Goal: Information Seeking & Learning: Learn about a topic

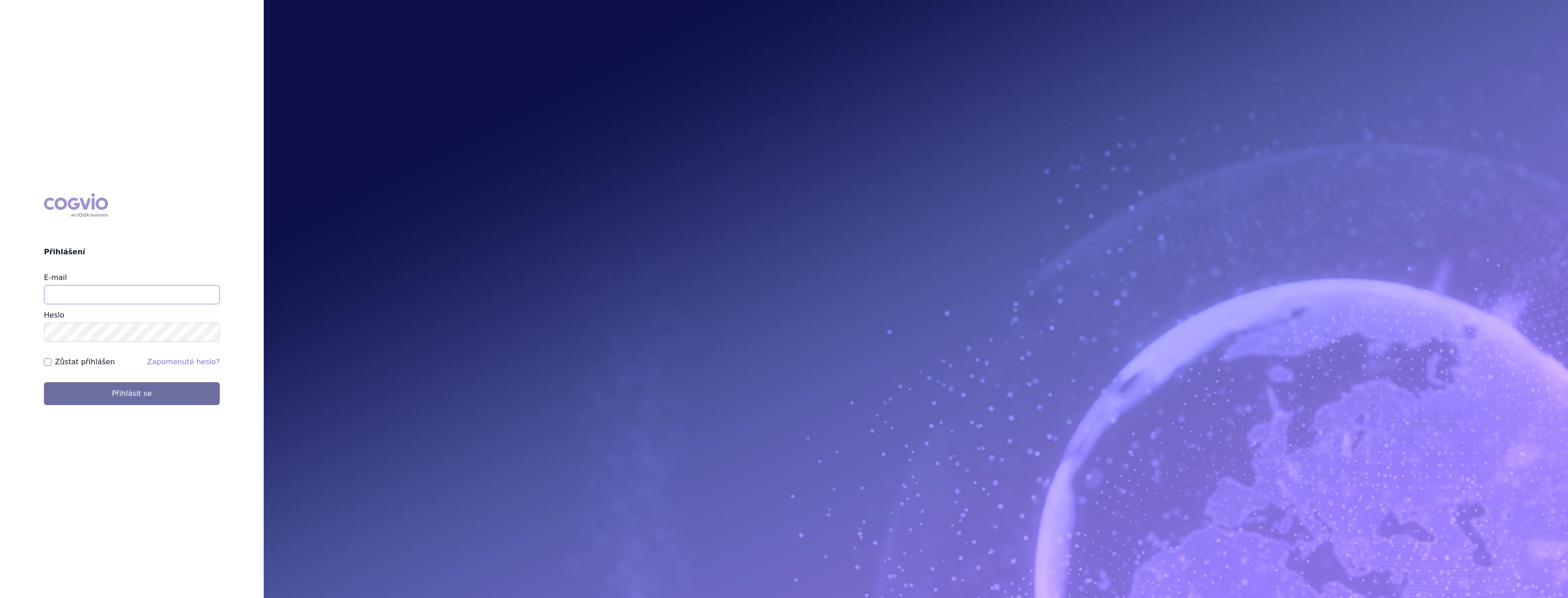
drag, startPoint x: 0, startPoint y: 0, endPoint x: 84, endPoint y: 287, distance: 299.0
click at [84, 287] on input "E-mail" at bounding box center [131, 295] width 176 height 19
type input "gabriela.volfova@abbvie.com"
click at [166, 385] on button "Přihlásit se" at bounding box center [131, 393] width 176 height 23
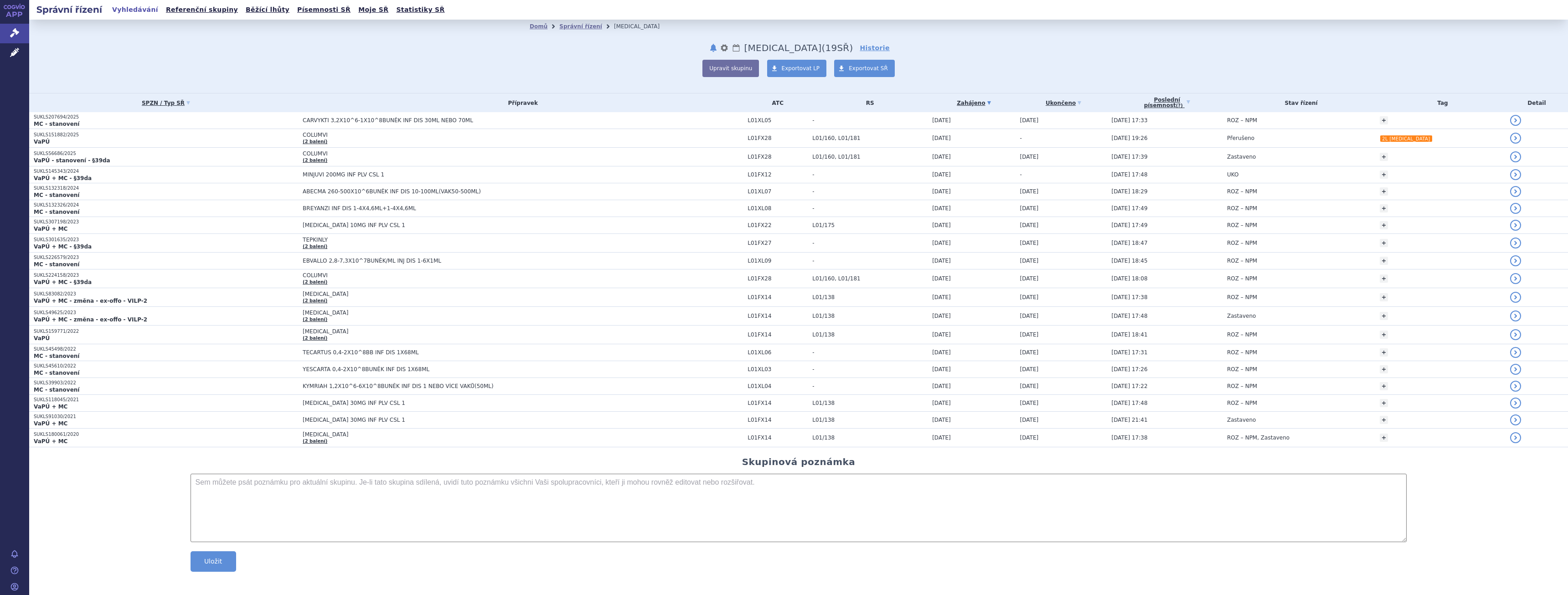
click at [277, 60] on div "Domů Správní řízení DLBCL notifikace nastavení Přejmenovat Smazat Lhůty DLBCL (…" at bounding box center [799, 56] width 1539 height 74
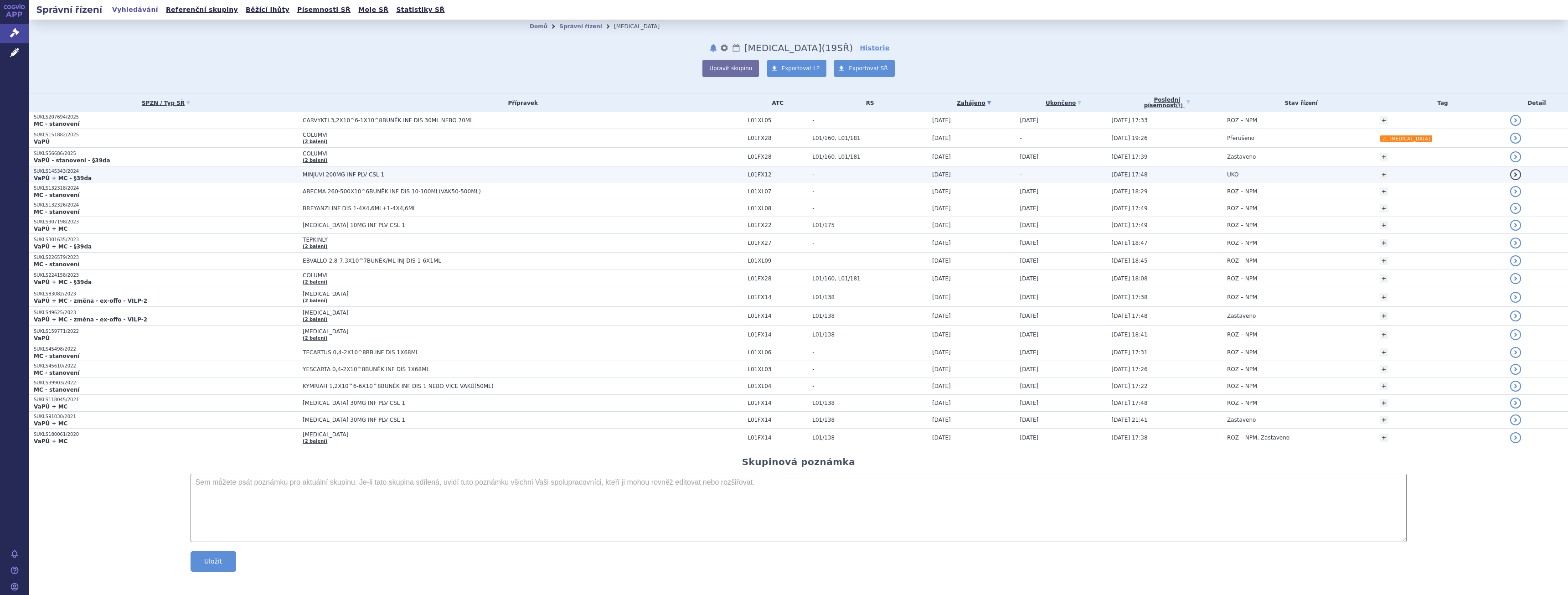
click at [138, 170] on p "SUKLS145343/2024" at bounding box center [166, 171] width 265 height 6
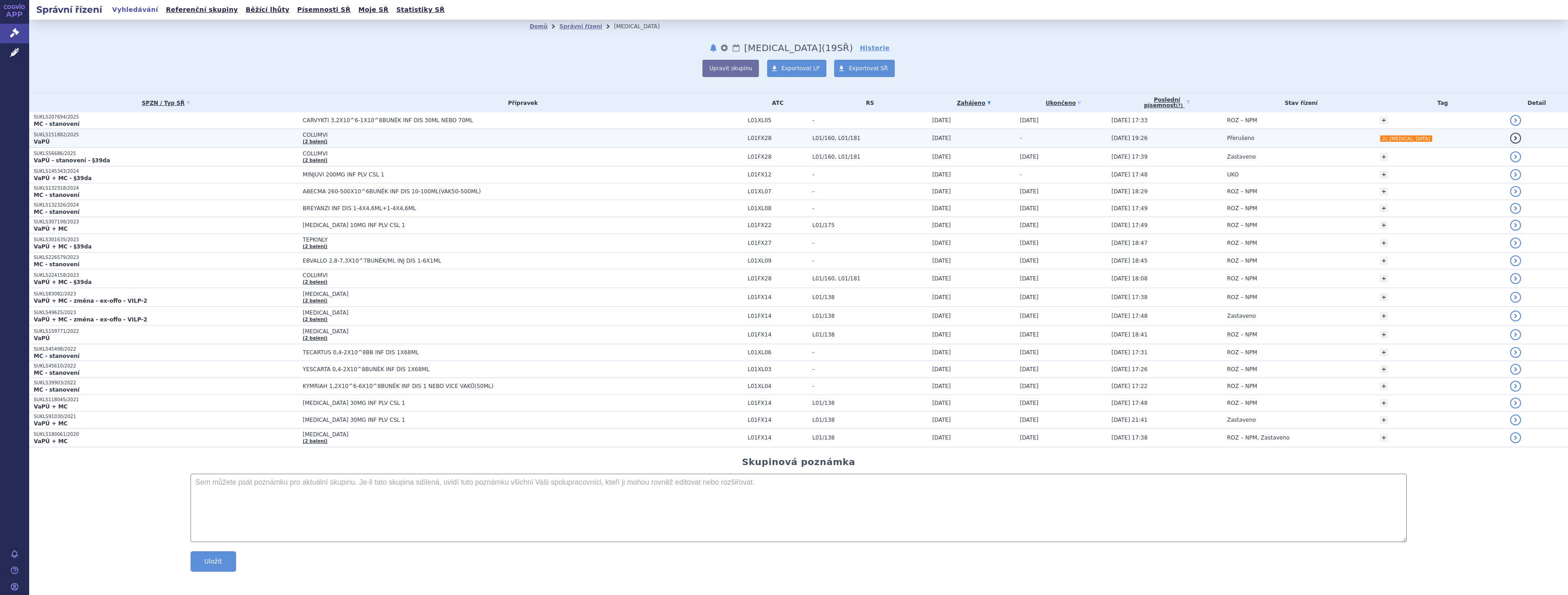
click at [178, 140] on p "VaPÚ" at bounding box center [166, 141] width 265 height 7
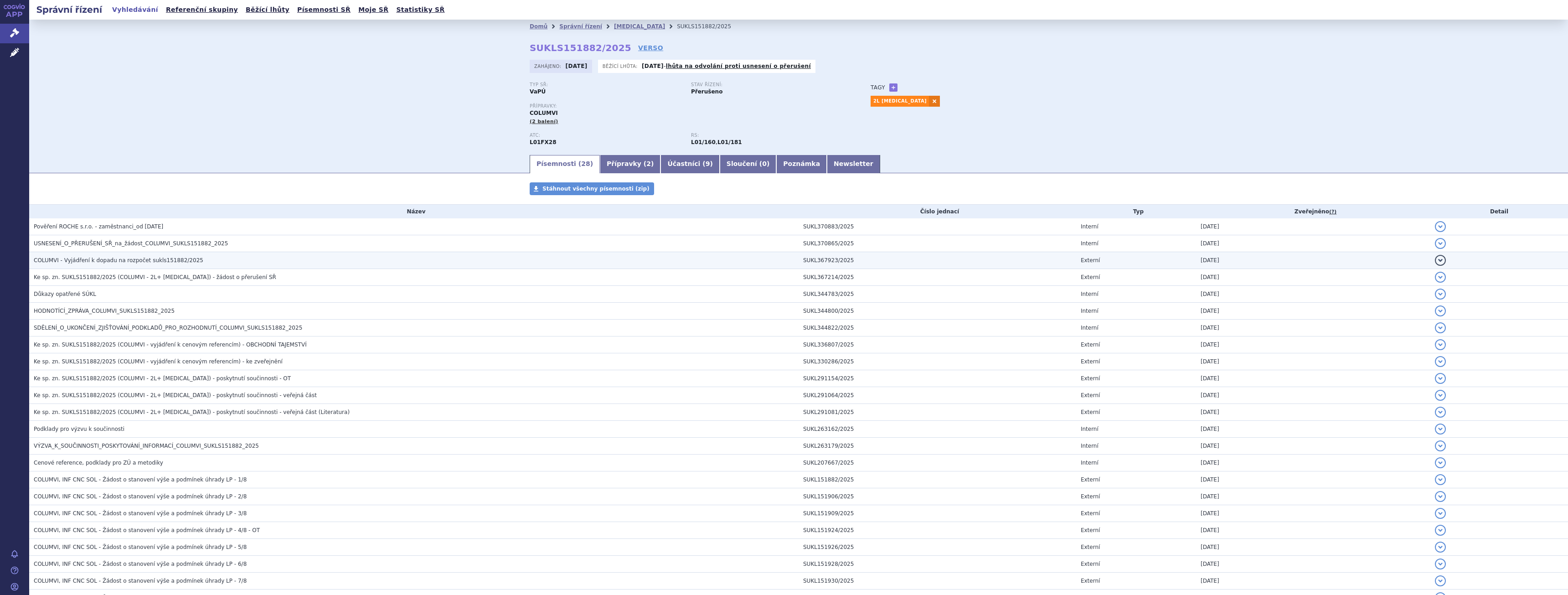
click at [150, 260] on span "COLUMVI - Vyjádření k dopadu na rozpočet sukls151882/2025" at bounding box center [119, 260] width 170 height 6
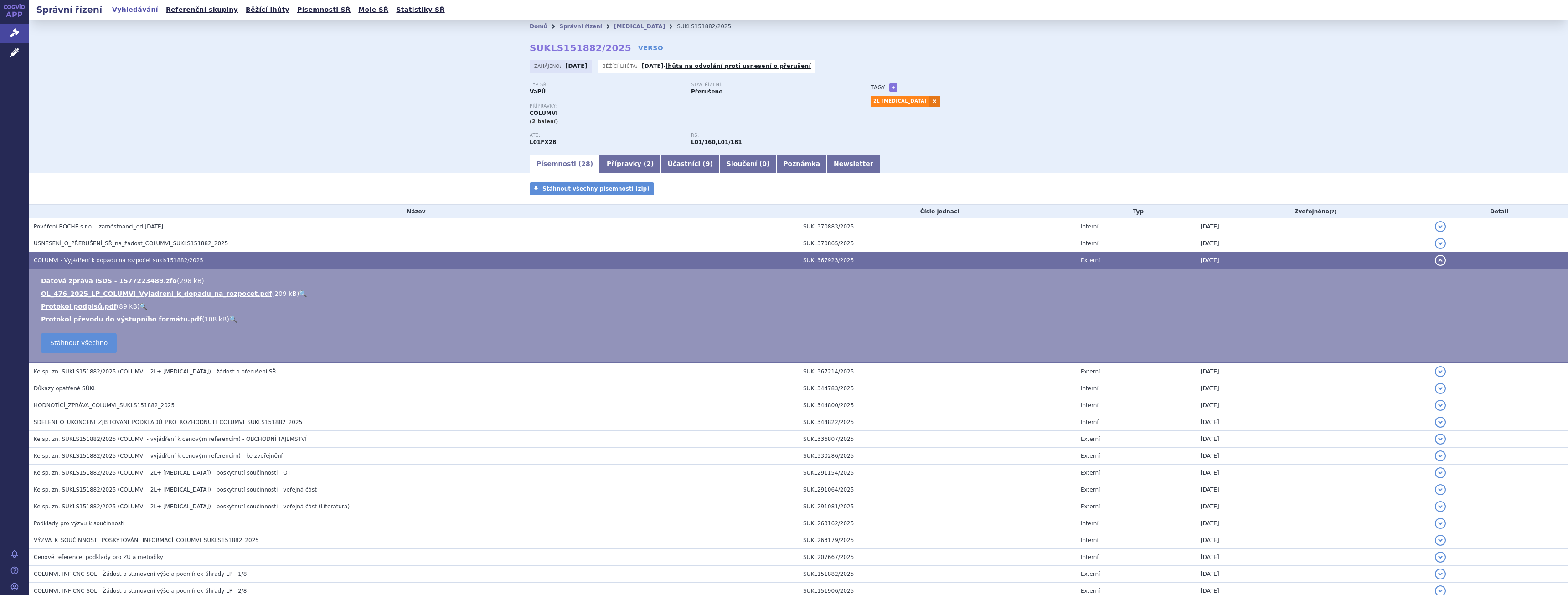
click at [299, 293] on link "🔍" at bounding box center [303, 293] width 8 height 7
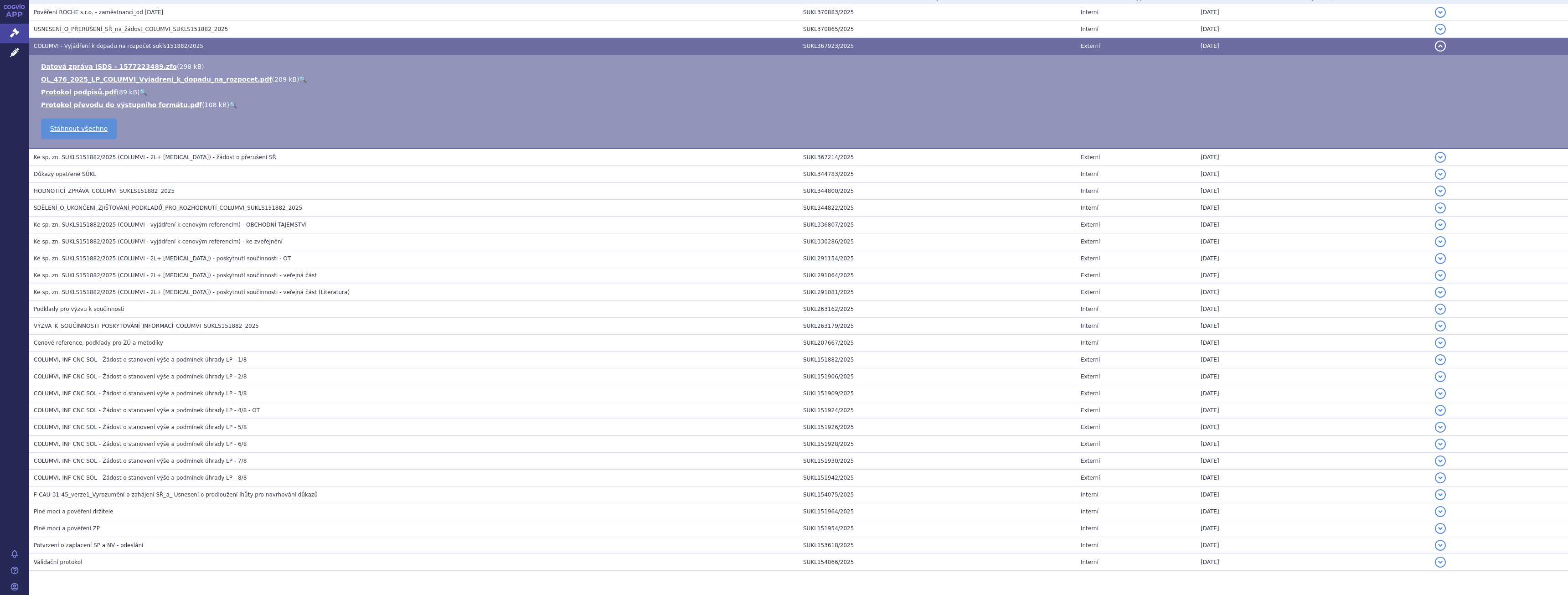
scroll to position [245, 0]
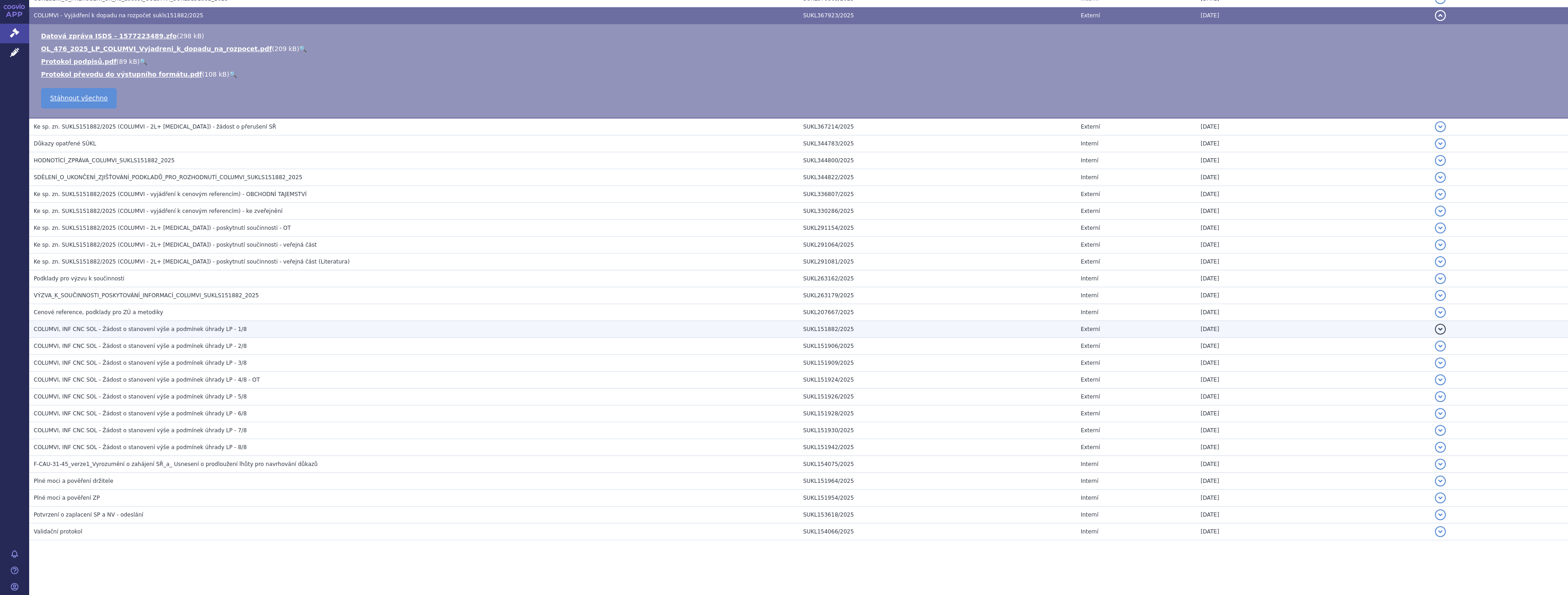
click at [190, 326] on span "COLUMVI, INF CNC SOL - Žádost o stanovení výše a podmínek úhrady LP - 1/8" at bounding box center [140, 329] width 213 height 6
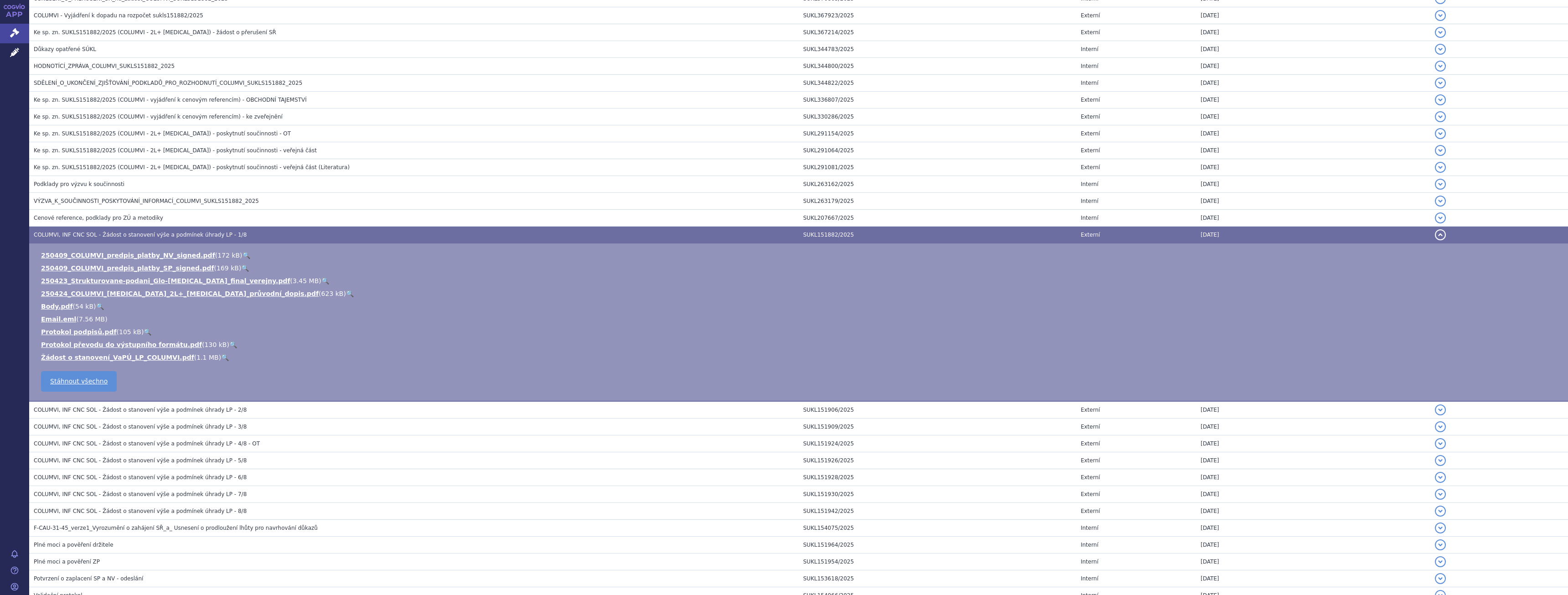
click at [221, 356] on link "🔍" at bounding box center [225, 357] width 8 height 7
click at [346, 292] on link "🔍" at bounding box center [350, 293] width 8 height 7
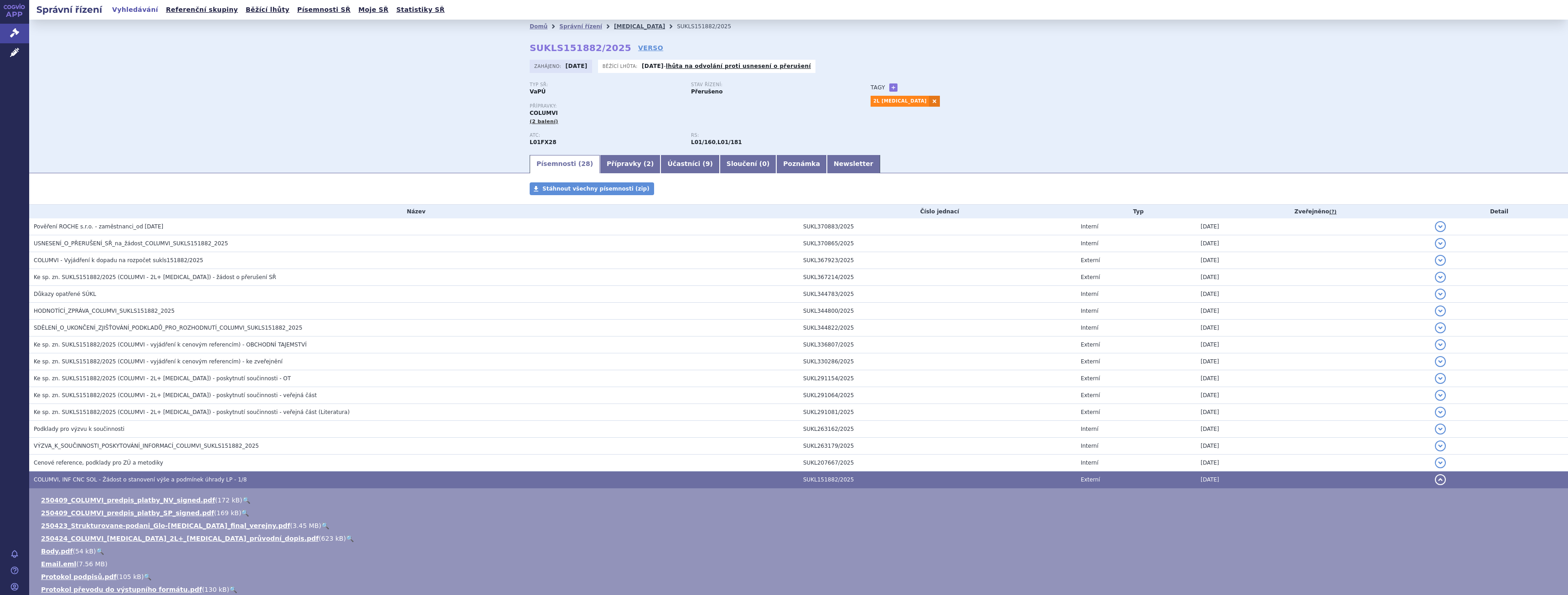
click at [614, 26] on link "[MEDICAL_DATA]" at bounding box center [640, 26] width 51 height 6
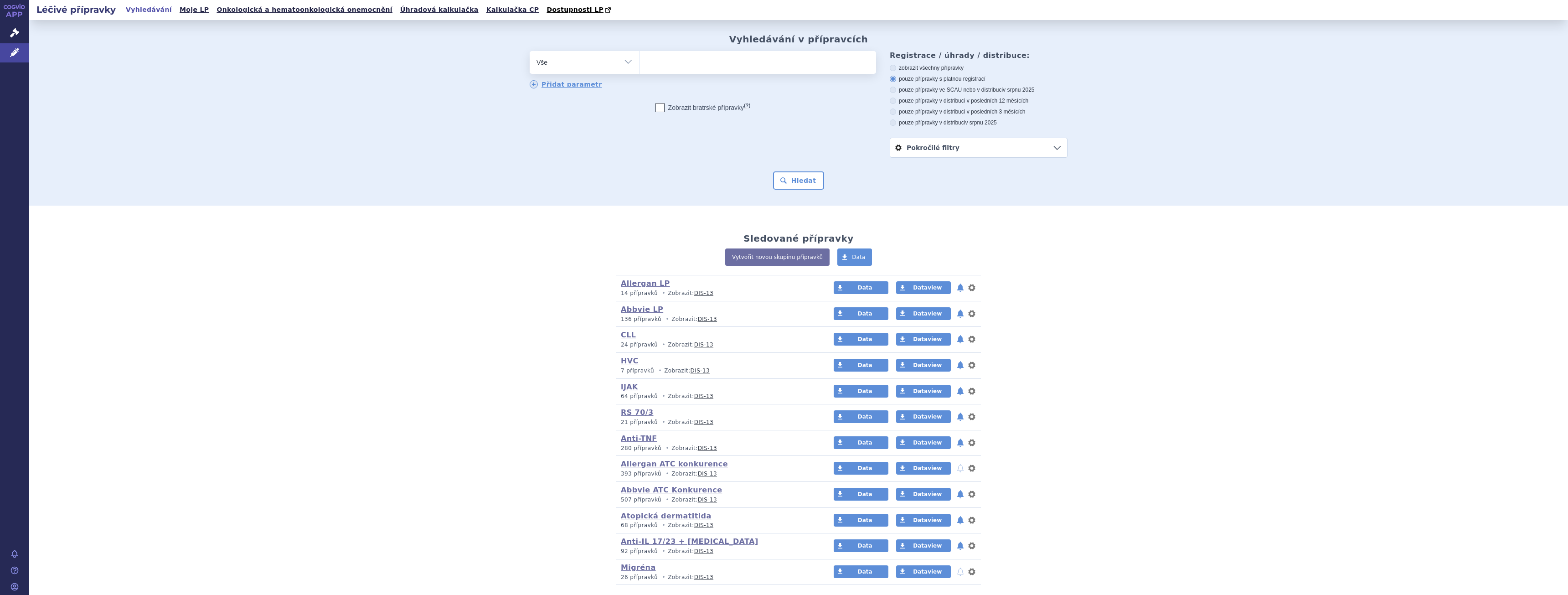
click at [652, 65] on ul at bounding box center [758, 60] width 236 height 19
click at [640, 65] on select at bounding box center [639, 62] width 1 height 23
type input "po"
type input "poli"
type input "polivy"
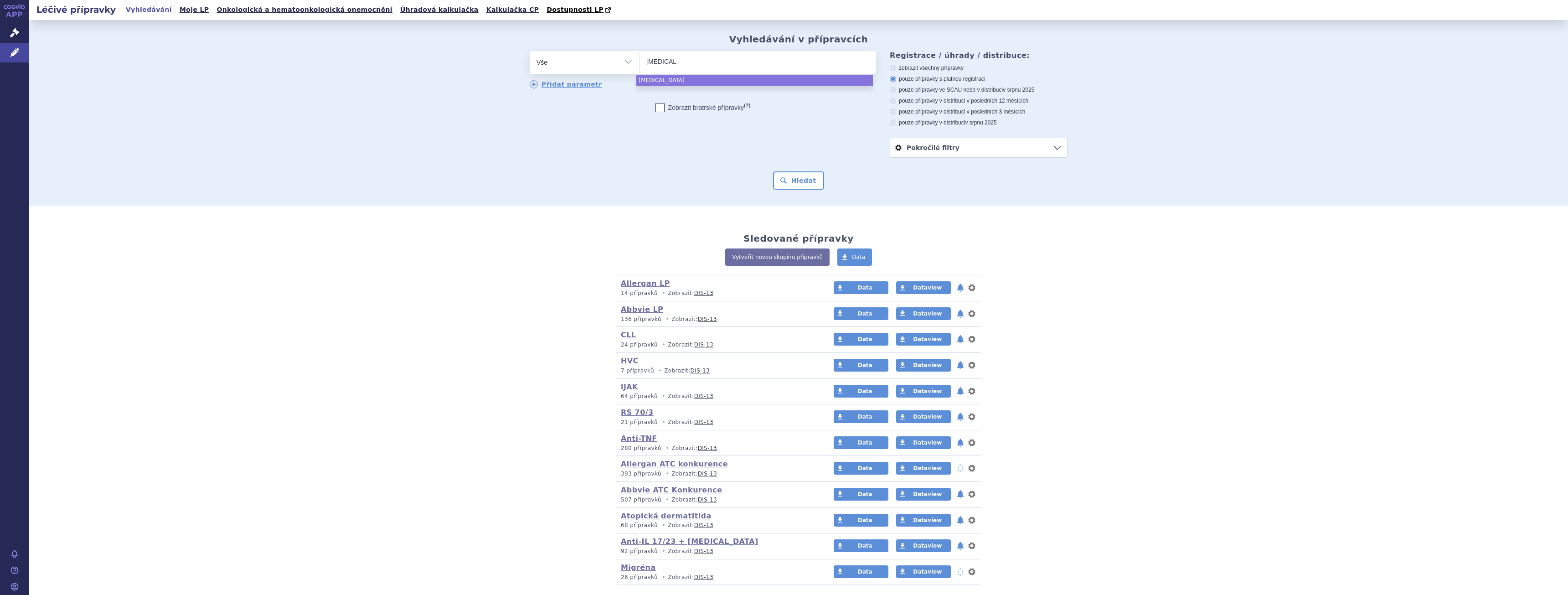
select select "polivy"
click at [822, 187] on div "Hledat" at bounding box center [798, 180] width 538 height 18
click at [816, 187] on button "Hledat" at bounding box center [798, 180] width 52 height 18
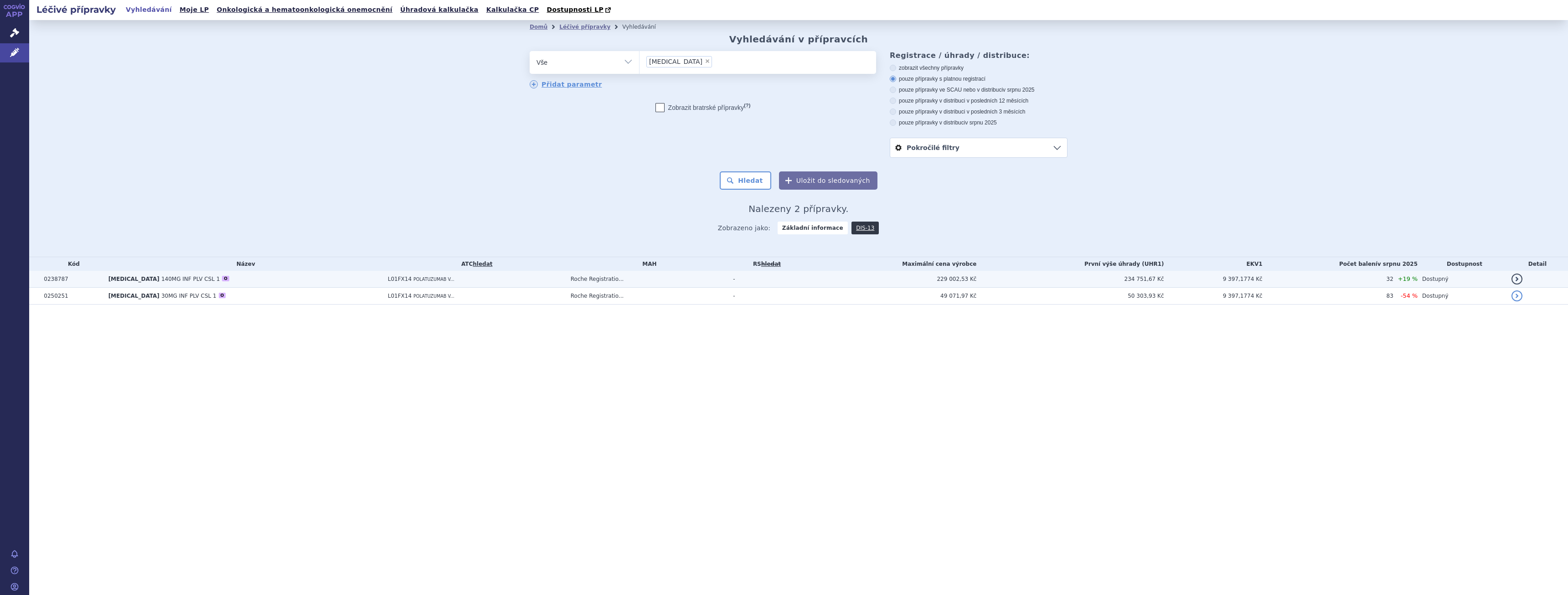
click at [165, 277] on span "140MG INF PLV CSL 1" at bounding box center [191, 279] width 59 height 6
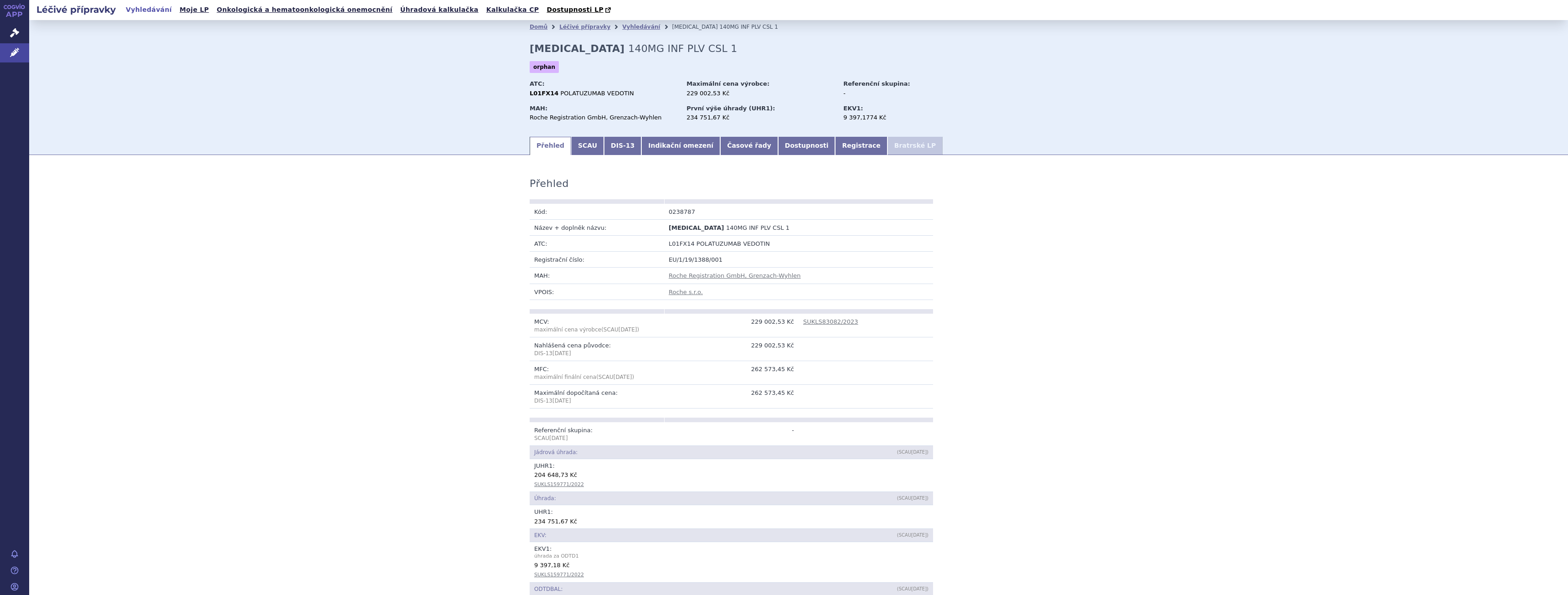
click at [644, 156] on section "Domů Léčivé přípravky Vyhledávání [MEDICAL_DATA] 140MG INF PLV CSL 1 [MEDICAL_D…" at bounding box center [799, 595] width 1539 height 1151
click at [649, 145] on link "Indikační omezení" at bounding box center [680, 146] width 78 height 18
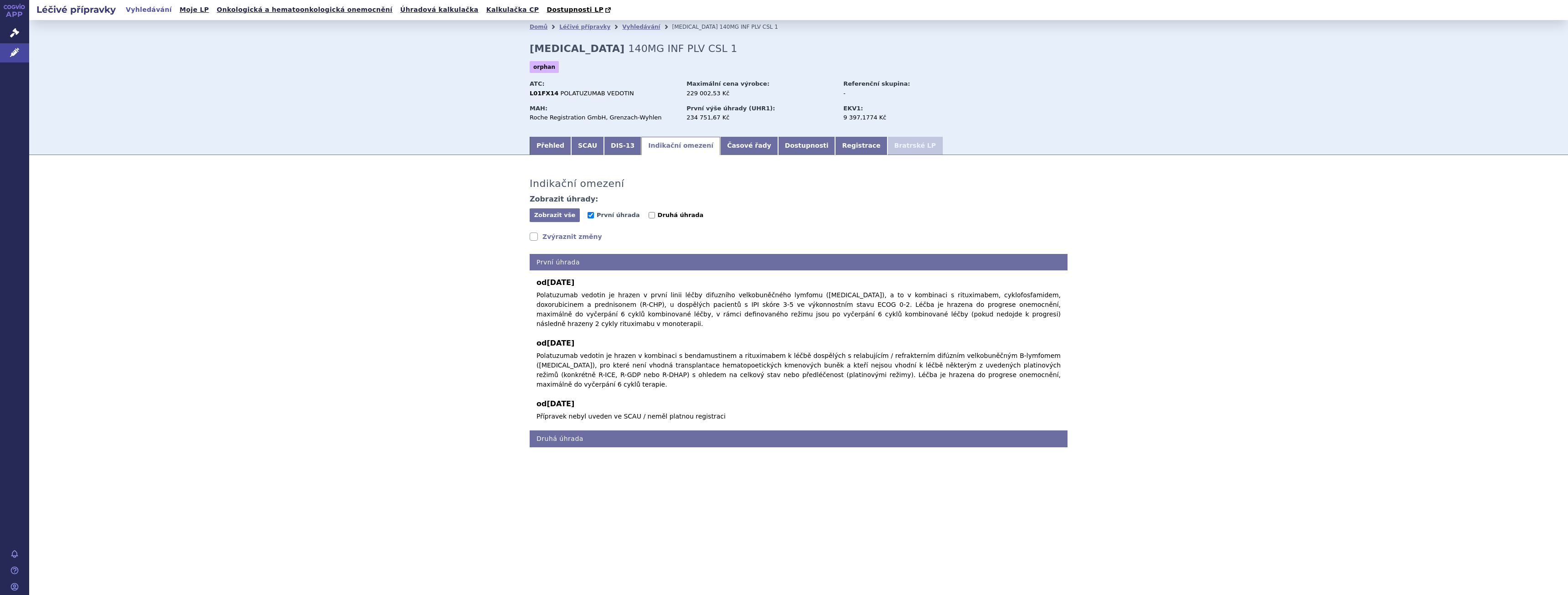
click at [660, 215] on span "Druhá úhrada" at bounding box center [681, 215] width 46 height 7
click at [655, 215] on input "Druhá úhrada" at bounding box center [652, 215] width 6 height 6
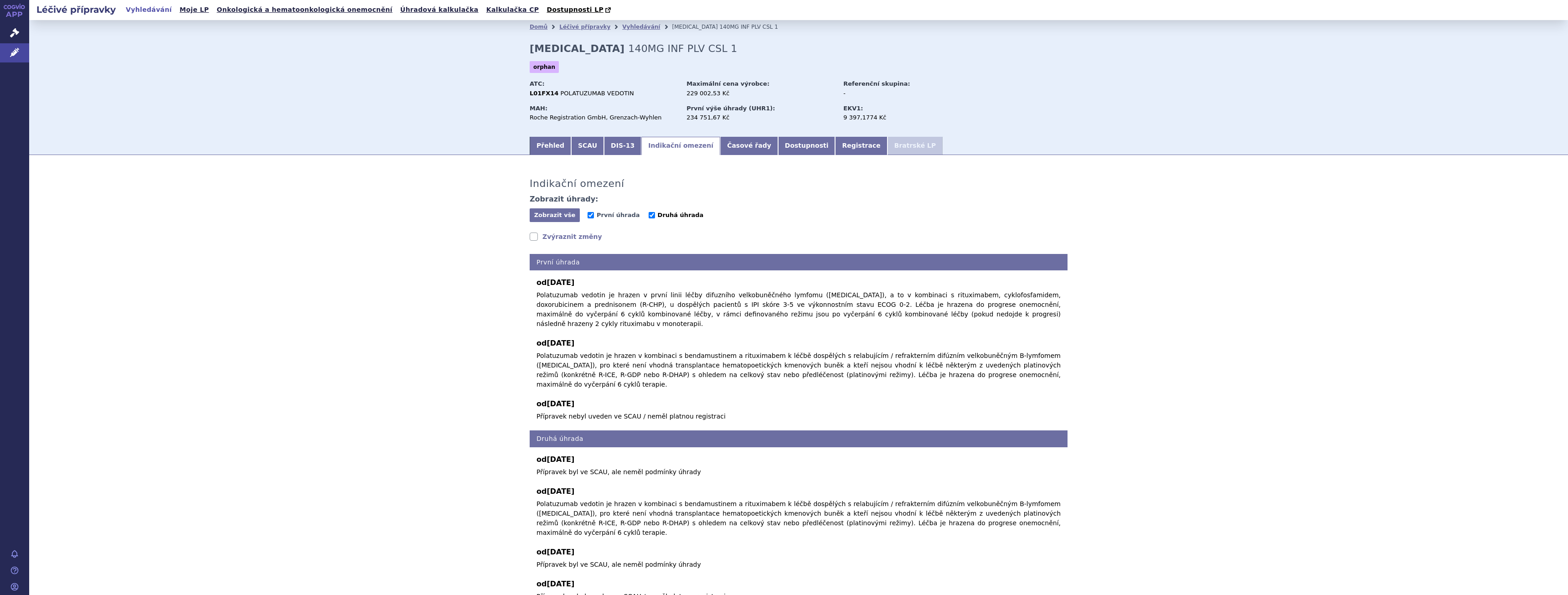
click at [664, 215] on span "Druhá úhrada" at bounding box center [681, 215] width 46 height 7
click at [655, 215] on input "Druhá úhrada" at bounding box center [652, 215] width 6 height 6
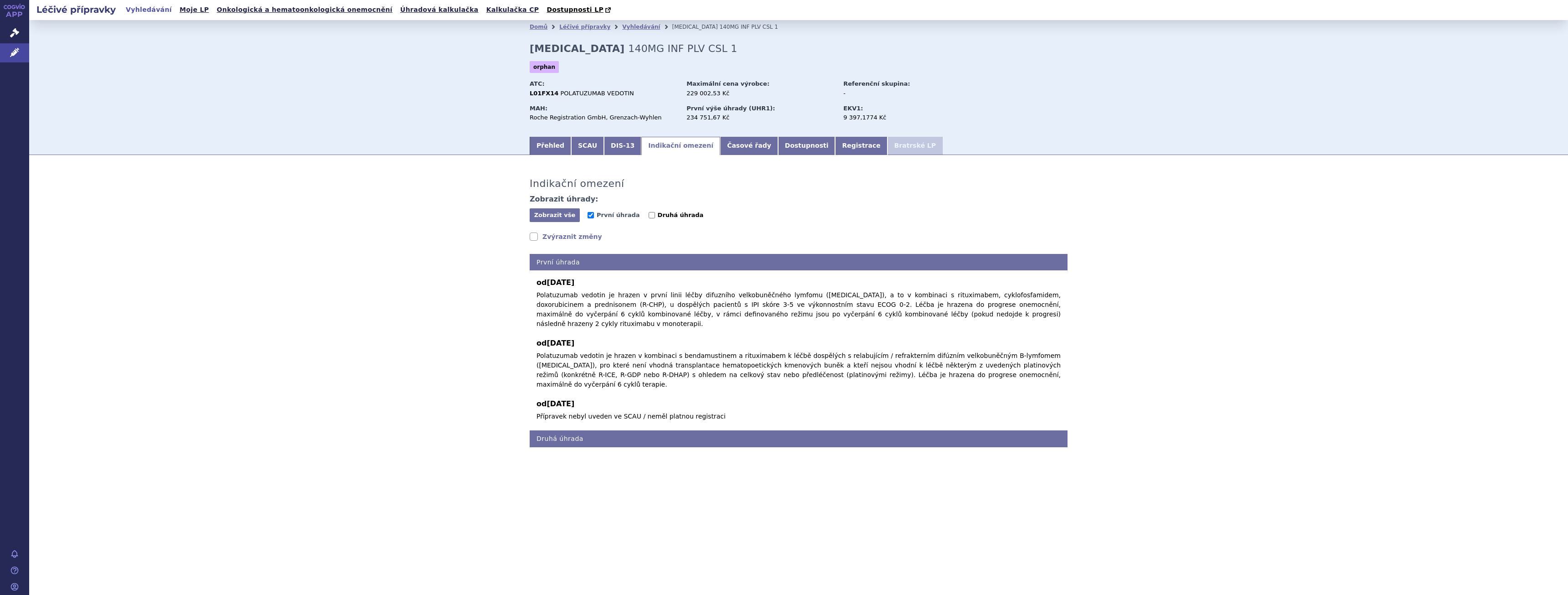
click at [664, 215] on span "Druhá úhrada" at bounding box center [681, 215] width 46 height 7
click at [655, 215] on input "Druhá úhrada" at bounding box center [652, 215] width 6 height 6
checkbox input "true"
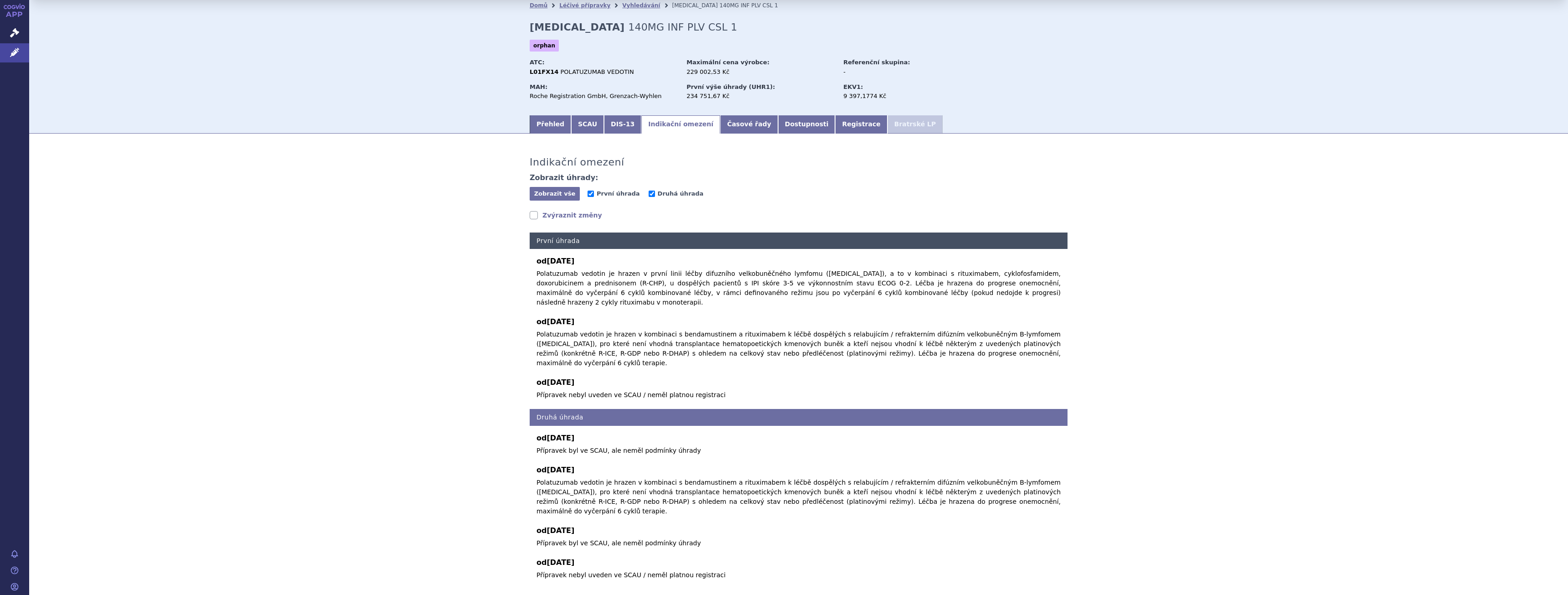
scroll to position [42, 0]
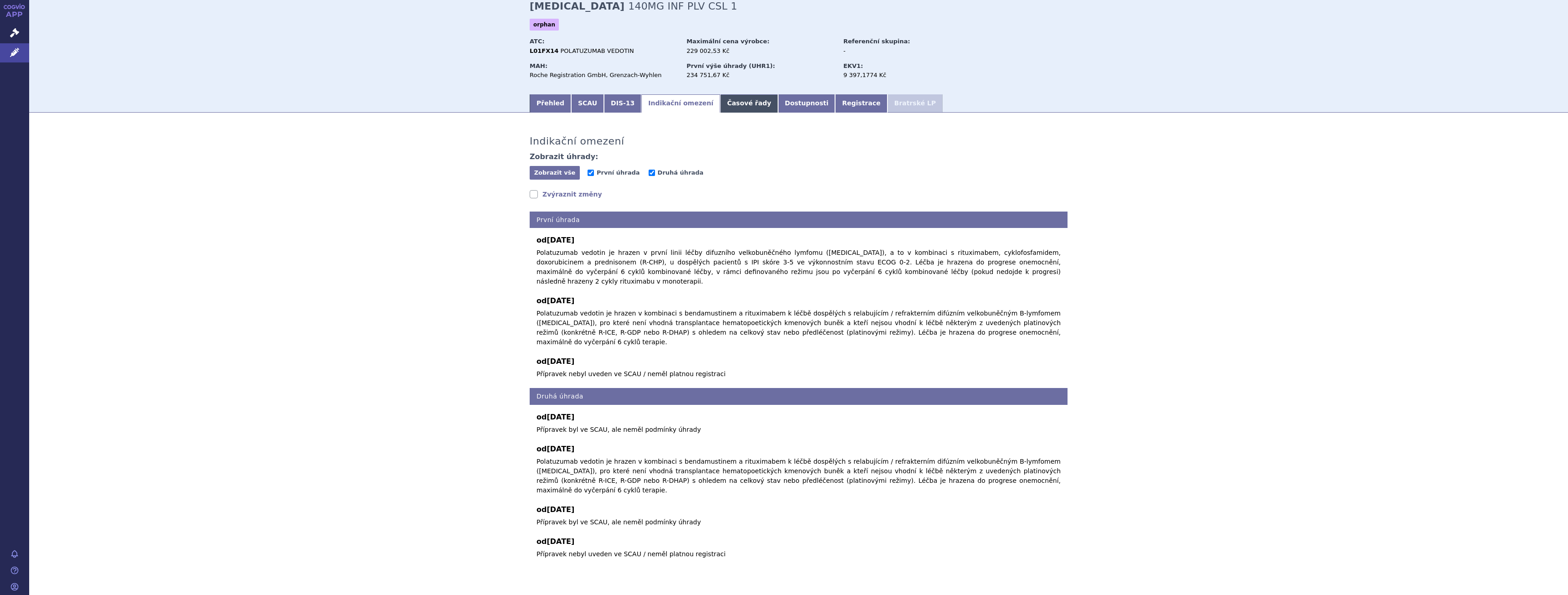
click at [736, 107] on link "Časové řady" at bounding box center [749, 103] width 58 height 18
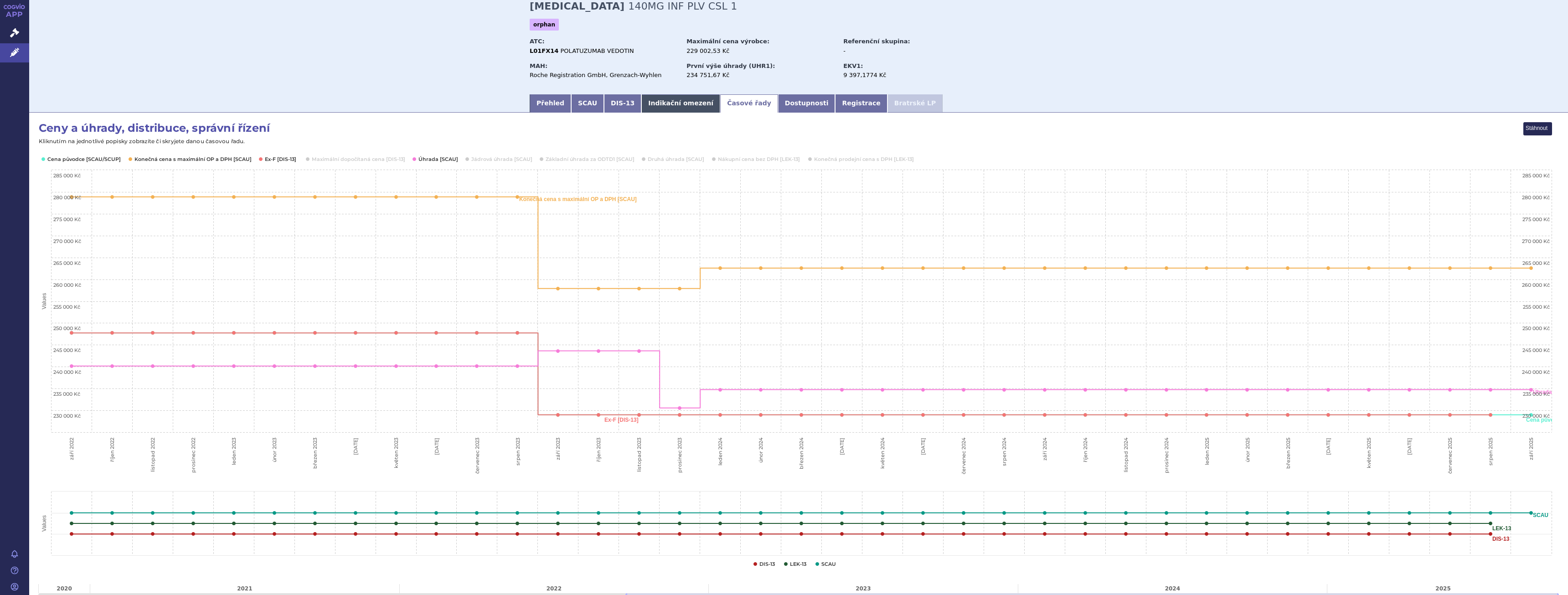
click at [664, 108] on link "Indikační omezení" at bounding box center [680, 103] width 78 height 18
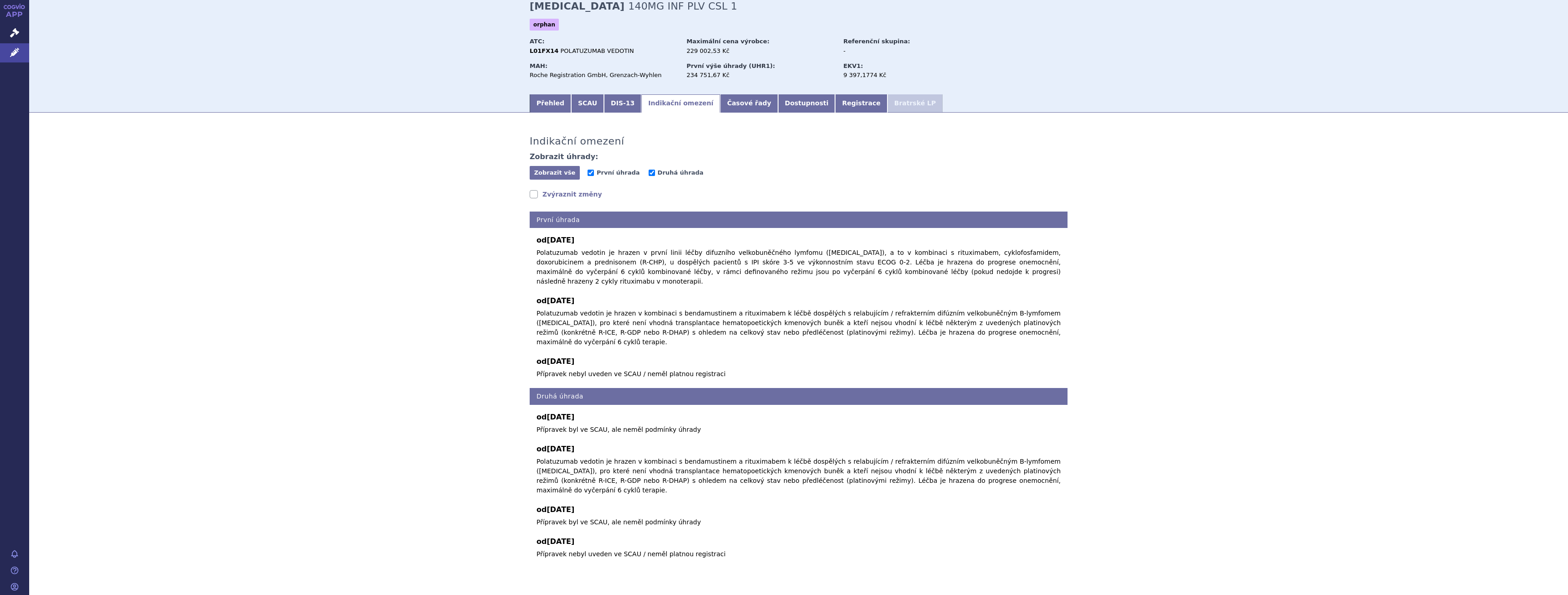
click at [545, 196] on link "Zvýraznit změny" at bounding box center [565, 194] width 72 height 10
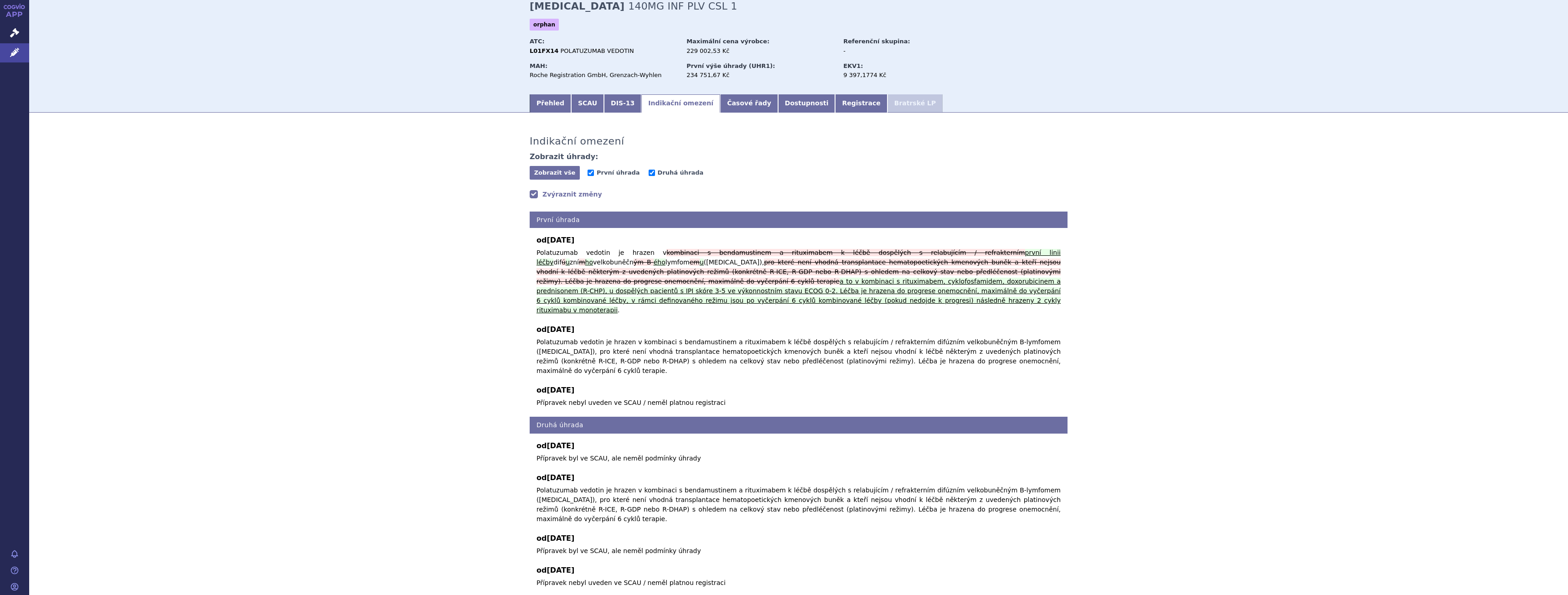
click at [548, 196] on link "Zvýraznit změny" at bounding box center [565, 194] width 72 height 10
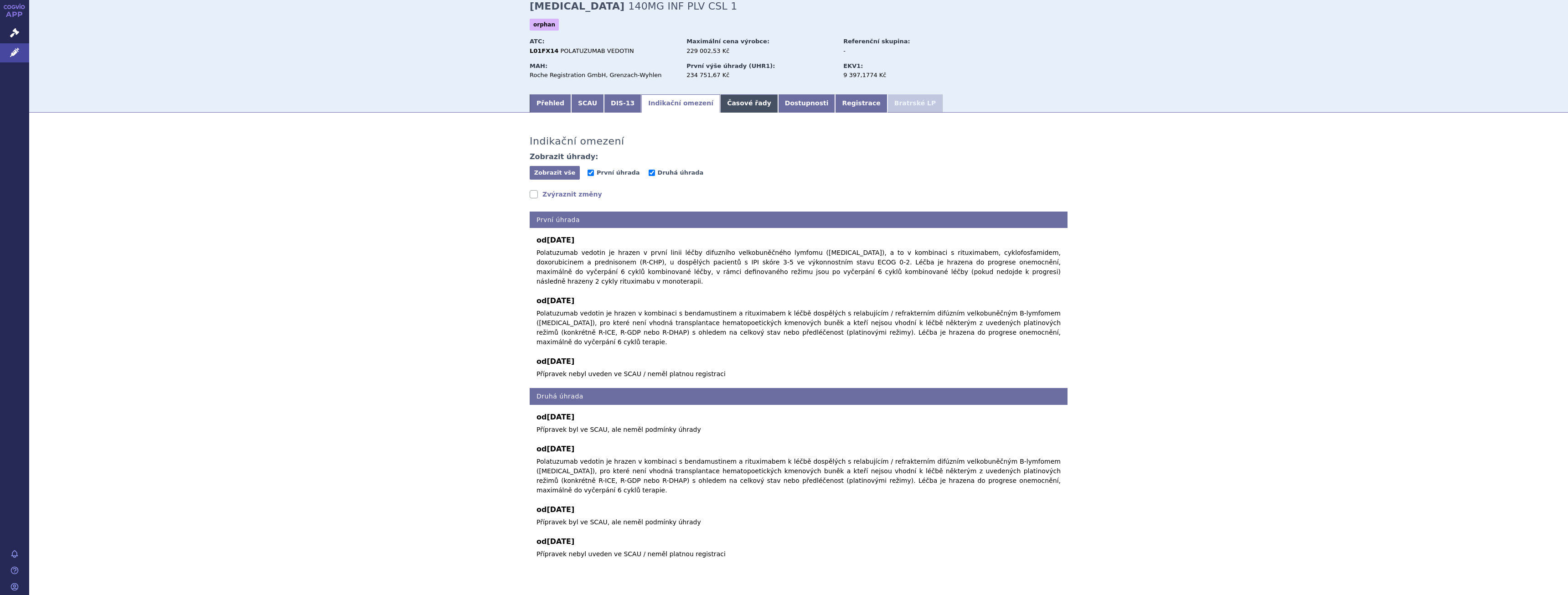
click at [721, 112] on link "Časové řady" at bounding box center [749, 103] width 58 height 18
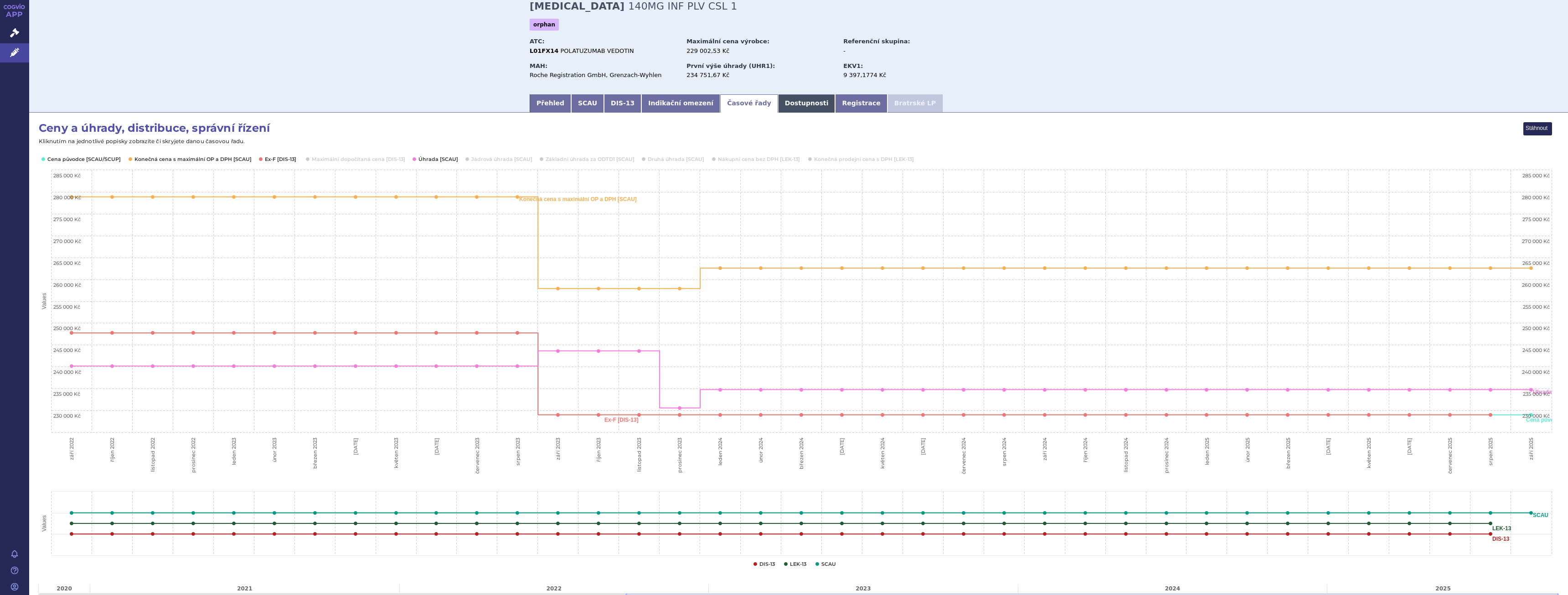
click at [778, 111] on link "Dostupnosti" at bounding box center [807, 103] width 57 height 18
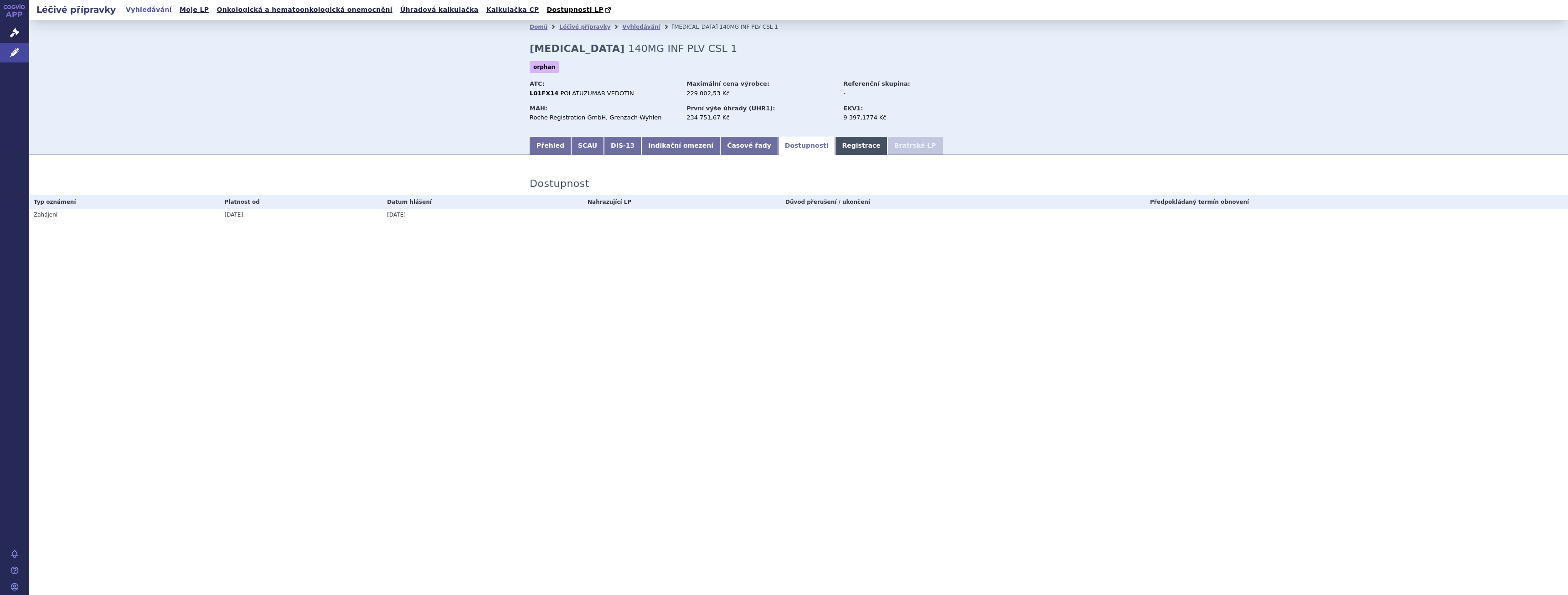
click at [836, 139] on link "Registrace" at bounding box center [862, 146] width 52 height 18
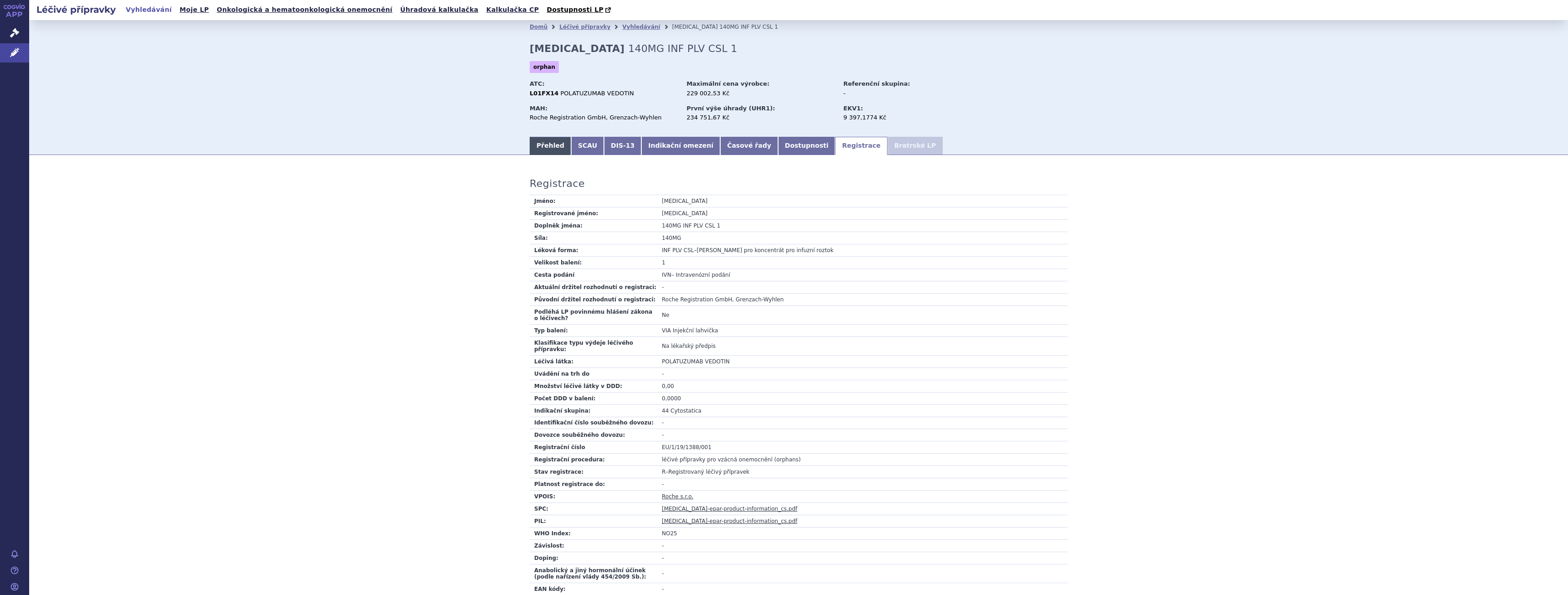
click at [562, 146] on link "Přehled" at bounding box center [550, 146] width 41 height 18
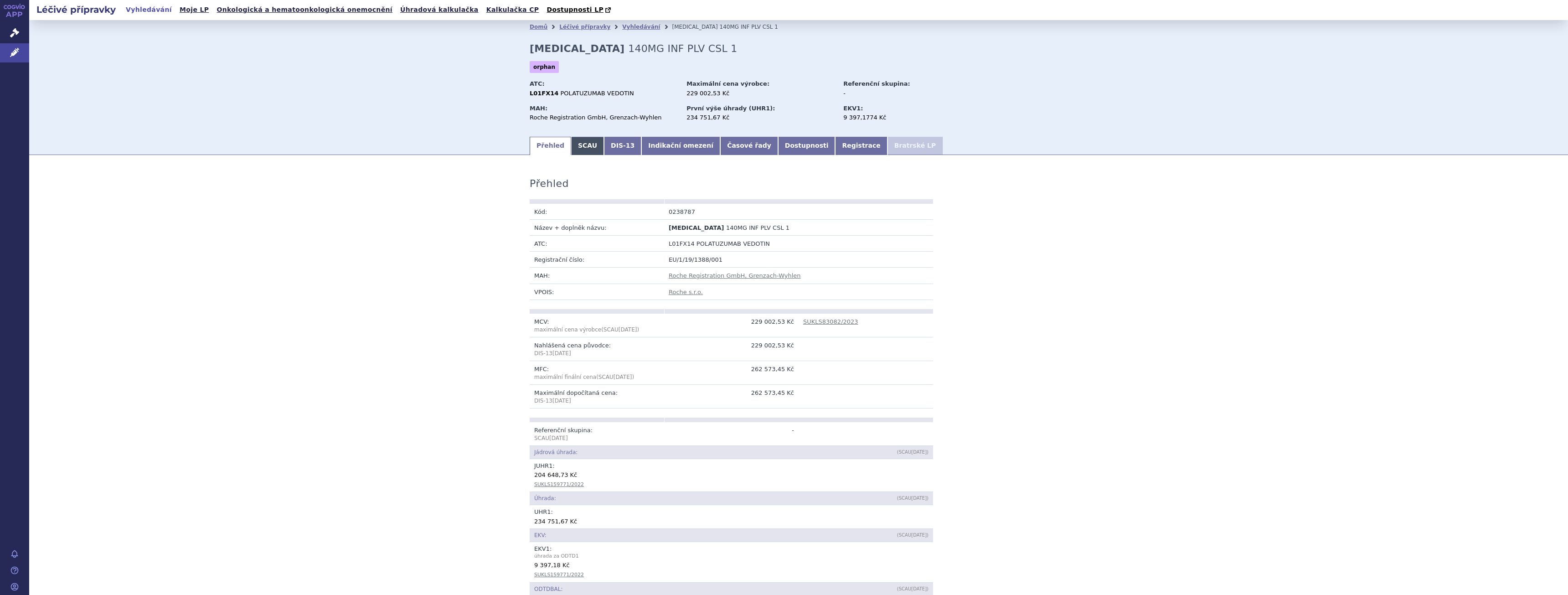
click at [572, 146] on link "SCAU" at bounding box center [587, 146] width 33 height 18
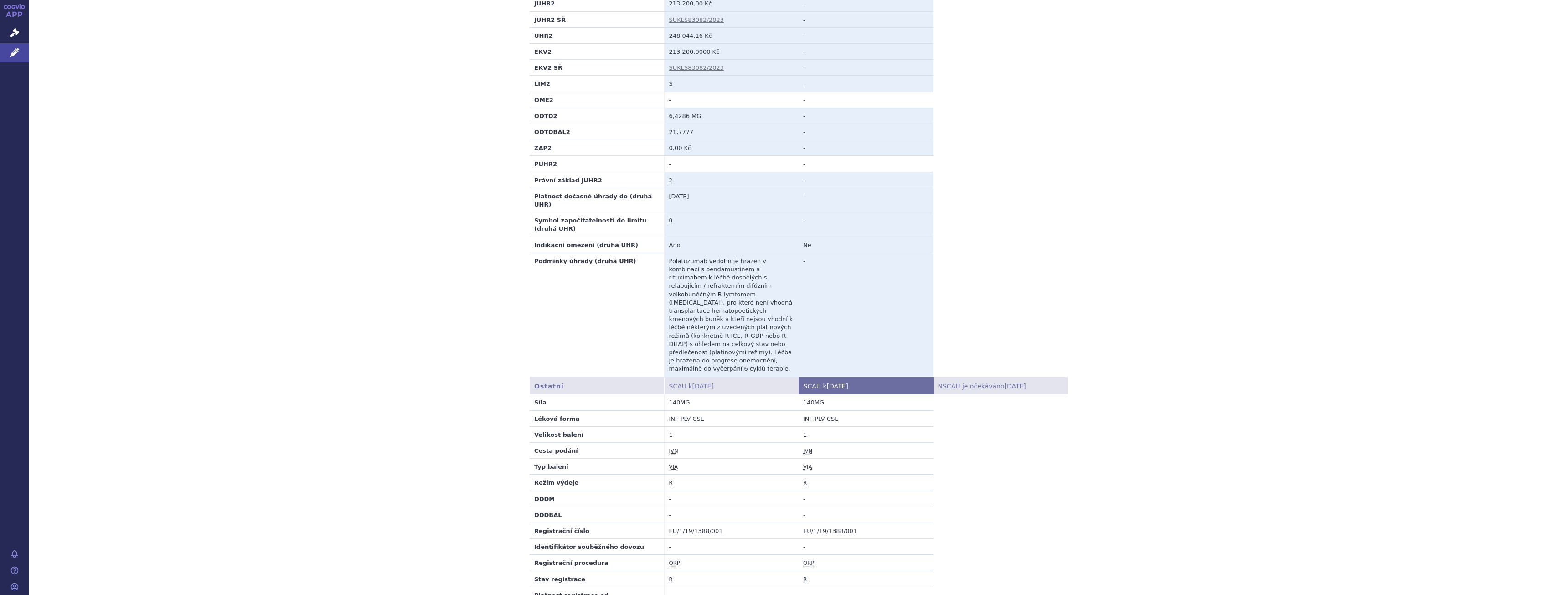
scroll to position [880, 0]
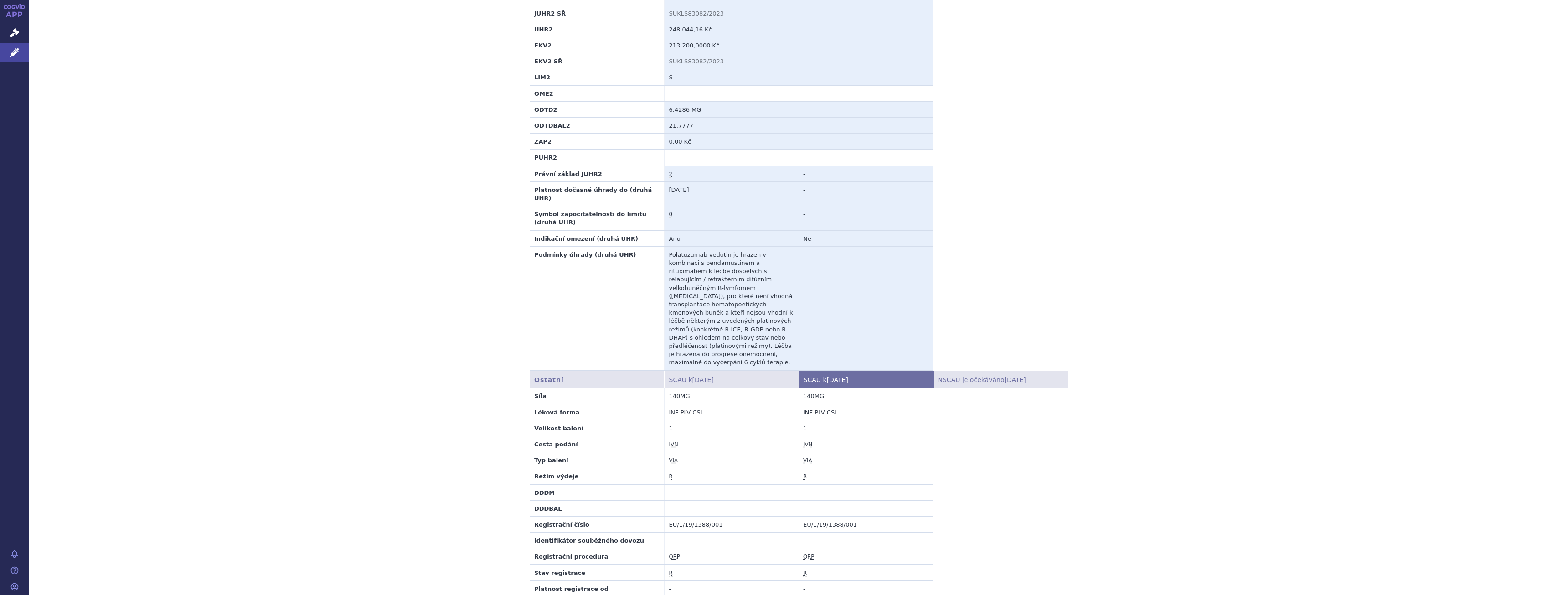
click at [721, 249] on td "Polatuzumab vedotin je hrazen v kombinaci s bendamustinem a rituximabem k léčbě…" at bounding box center [732, 308] width 135 height 124
drag, startPoint x: 715, startPoint y: 249, endPoint x: 763, endPoint y: 253, distance: 48.2
click at [763, 253] on td "Polatuzumab vedotin je hrazen v kombinaci s bendamustinem a rituximabem k léčbě…" at bounding box center [732, 308] width 135 height 124
copy td "transplantace hematopoetických kmenových buněk"
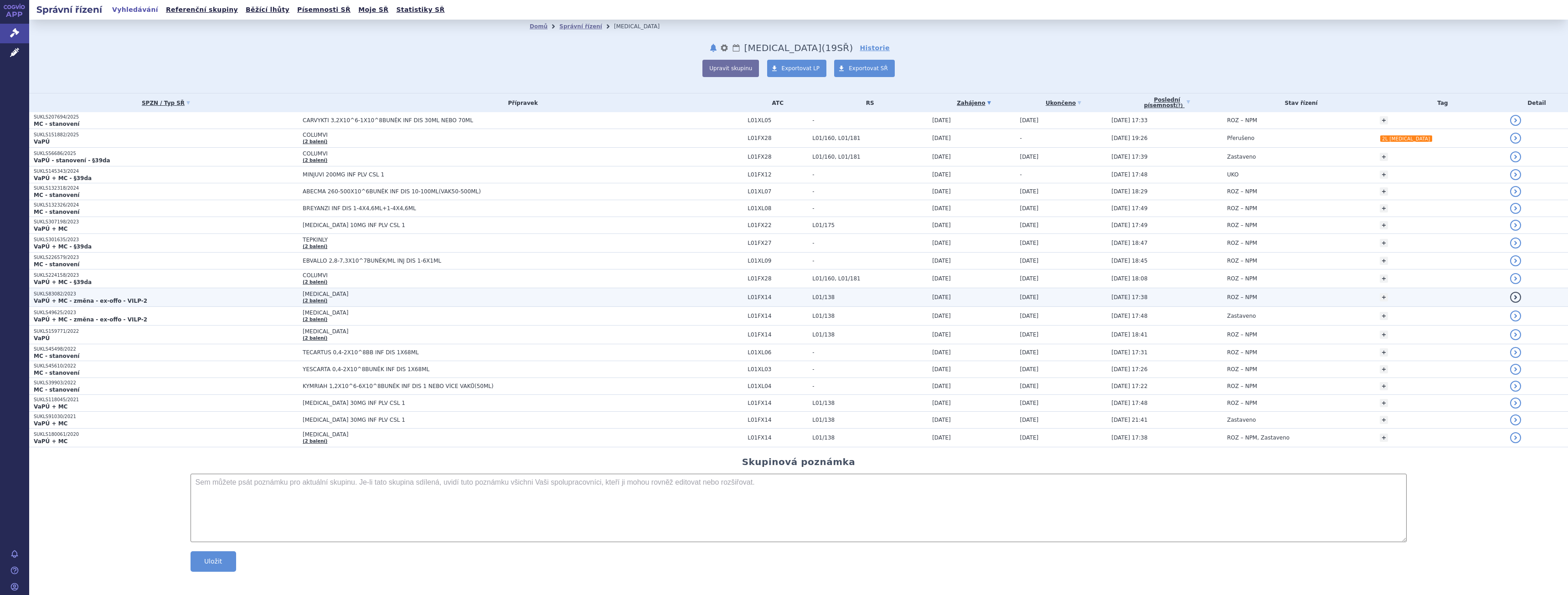
click at [361, 298] on td "[MEDICAL_DATA] (2 balení)" at bounding box center [520, 297] width 445 height 19
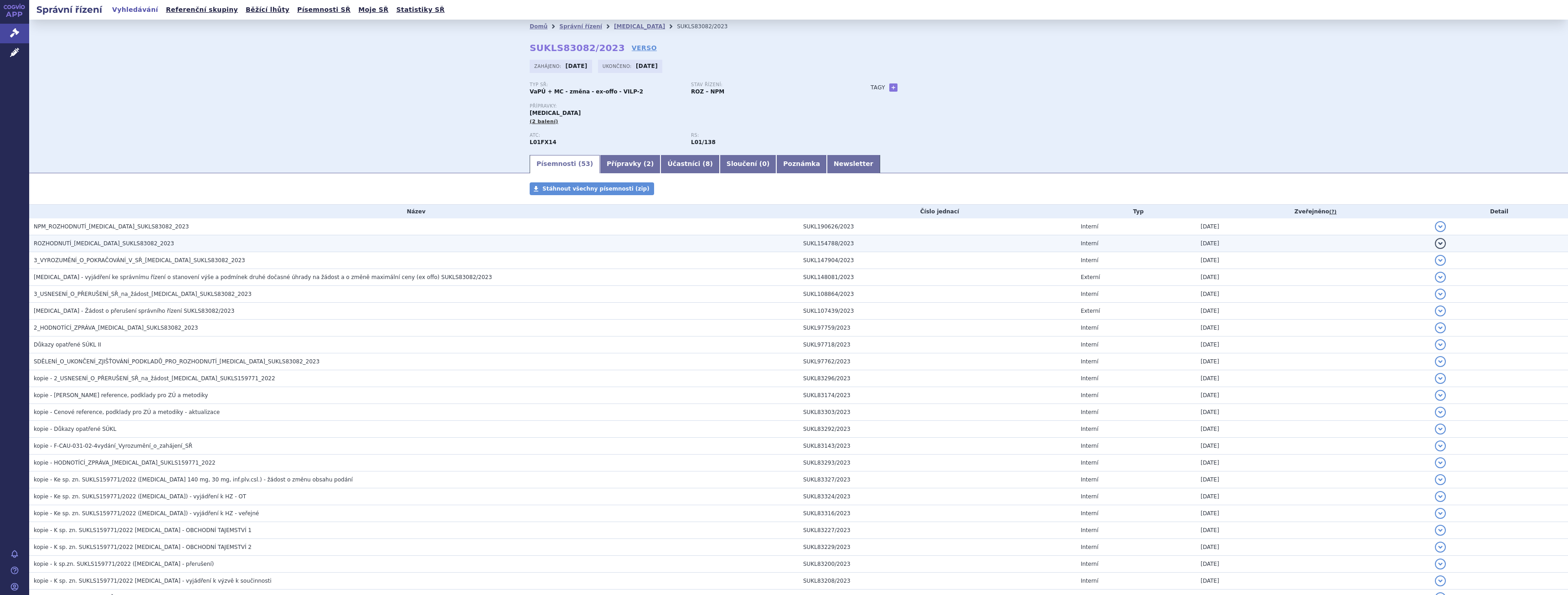
click at [131, 246] on span "ROZHODNUTÍ_[MEDICAL_DATA]_SUKLS83082_2023" at bounding box center [104, 243] width 140 height 6
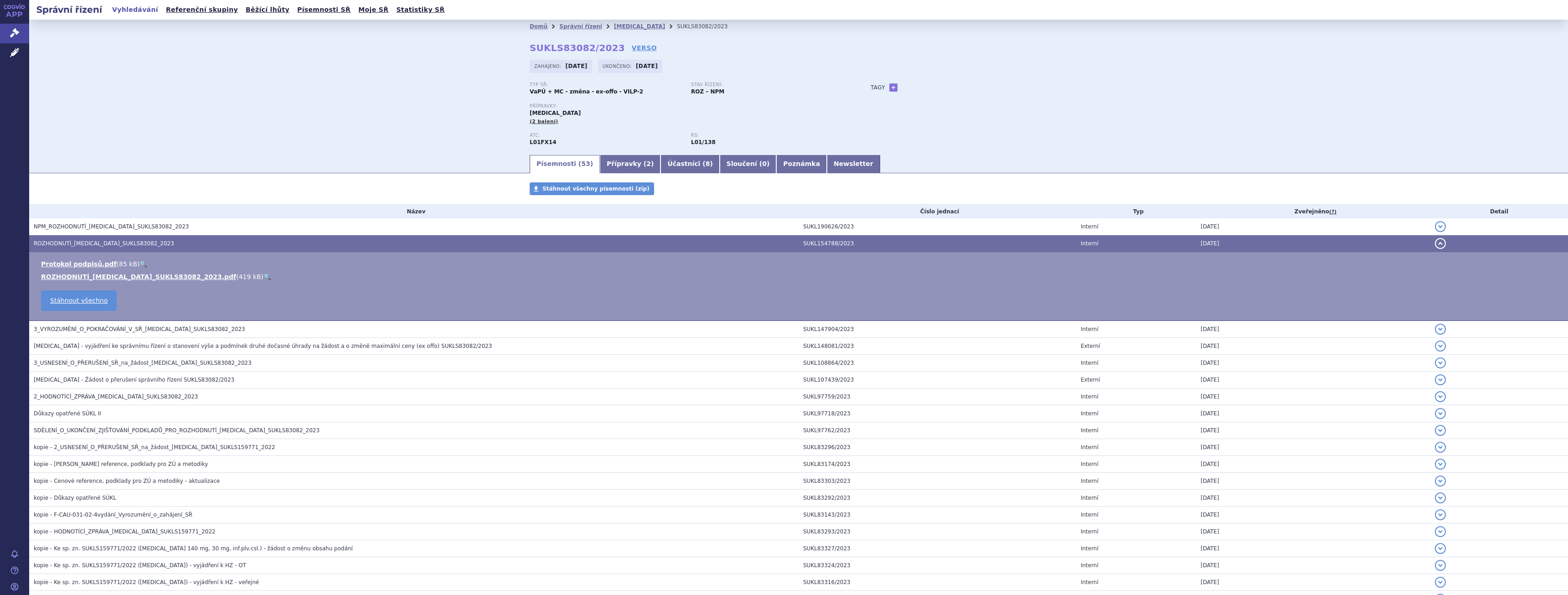
click at [263, 275] on link "🔍" at bounding box center [267, 276] width 8 height 7
click at [890, 88] on link "+" at bounding box center [893, 87] width 8 height 8
click at [948, 86] on span at bounding box center [935, 87] width 66 height 12
type input "[DATE]-BR"
select select "[DATE]-"
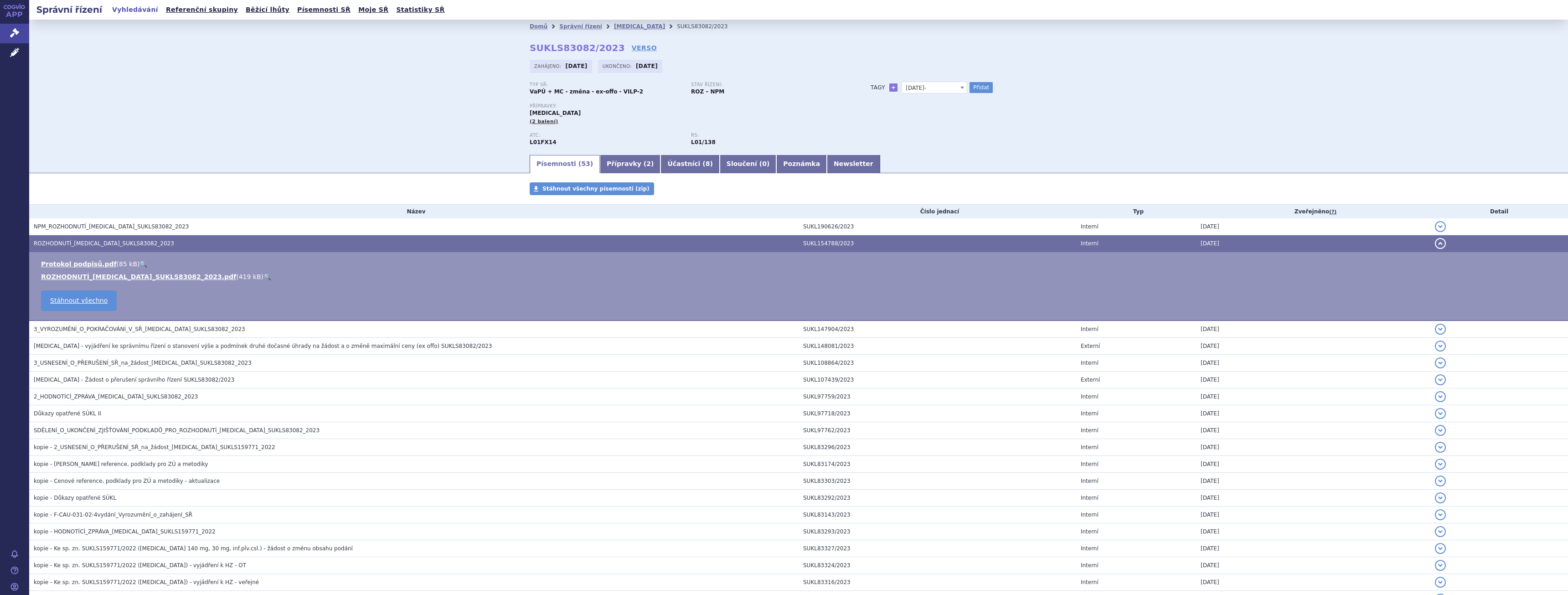
click at [934, 90] on span "[DATE]-" at bounding box center [935, 88] width 65 height 12
type input "[DATE]-BR"
select select "[DATE]-BR"
click at [969, 87] on button "Přidat" at bounding box center [981, 88] width 23 height 11
select select
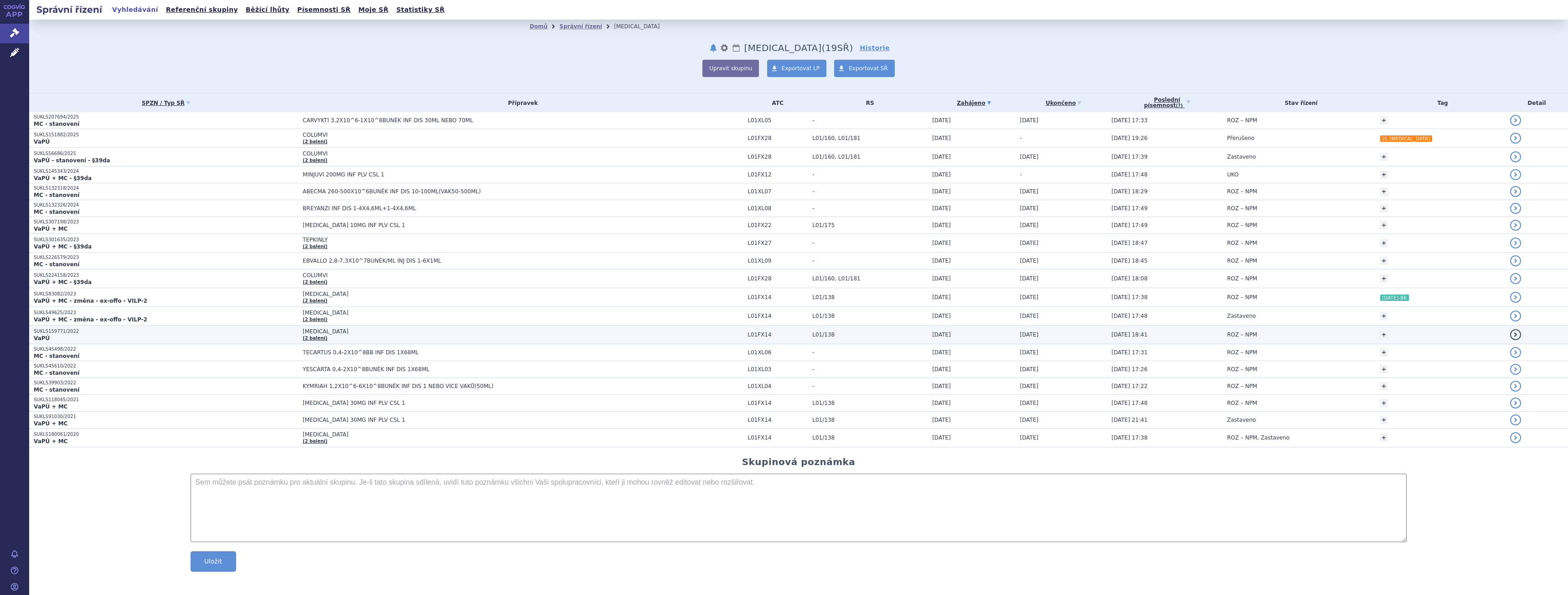
click at [919, 332] on span "L01/138" at bounding box center [870, 334] width 116 height 6
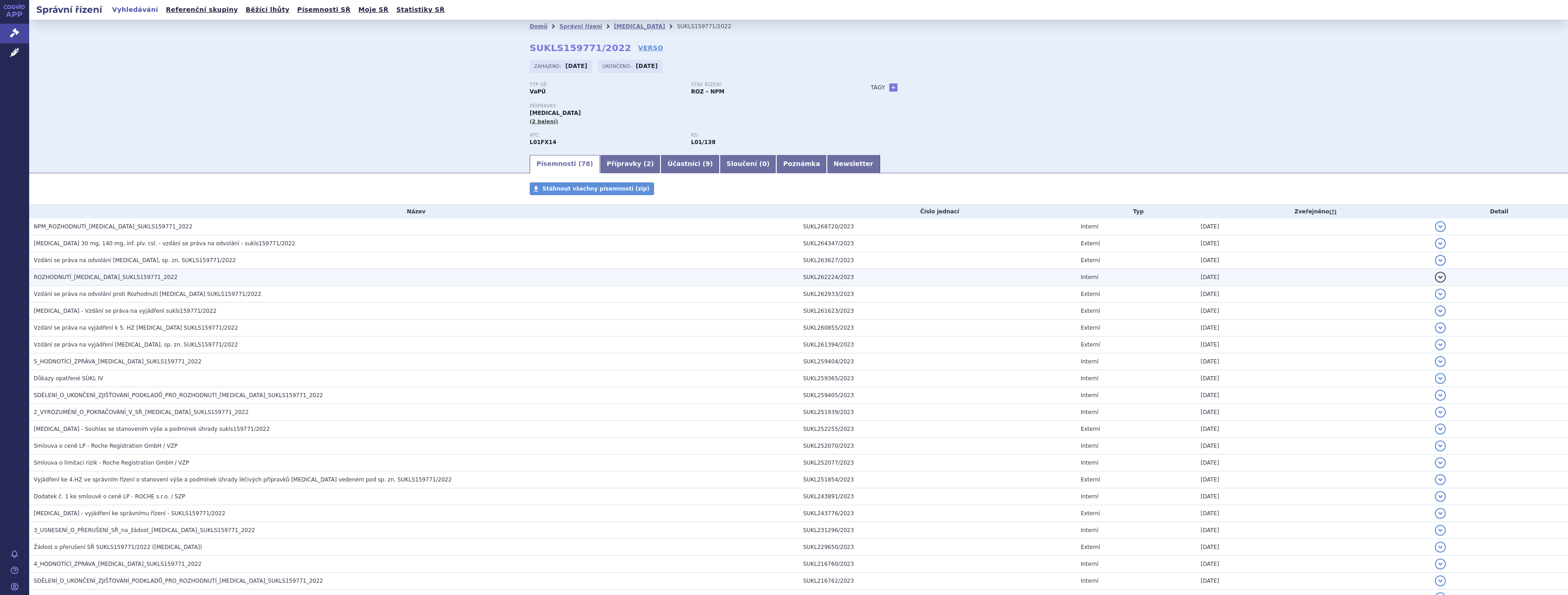
click at [172, 277] on h3 "ROZHODNUTÍ_[MEDICAL_DATA]_SUKLS159771_2022" at bounding box center [416, 277] width 765 height 10
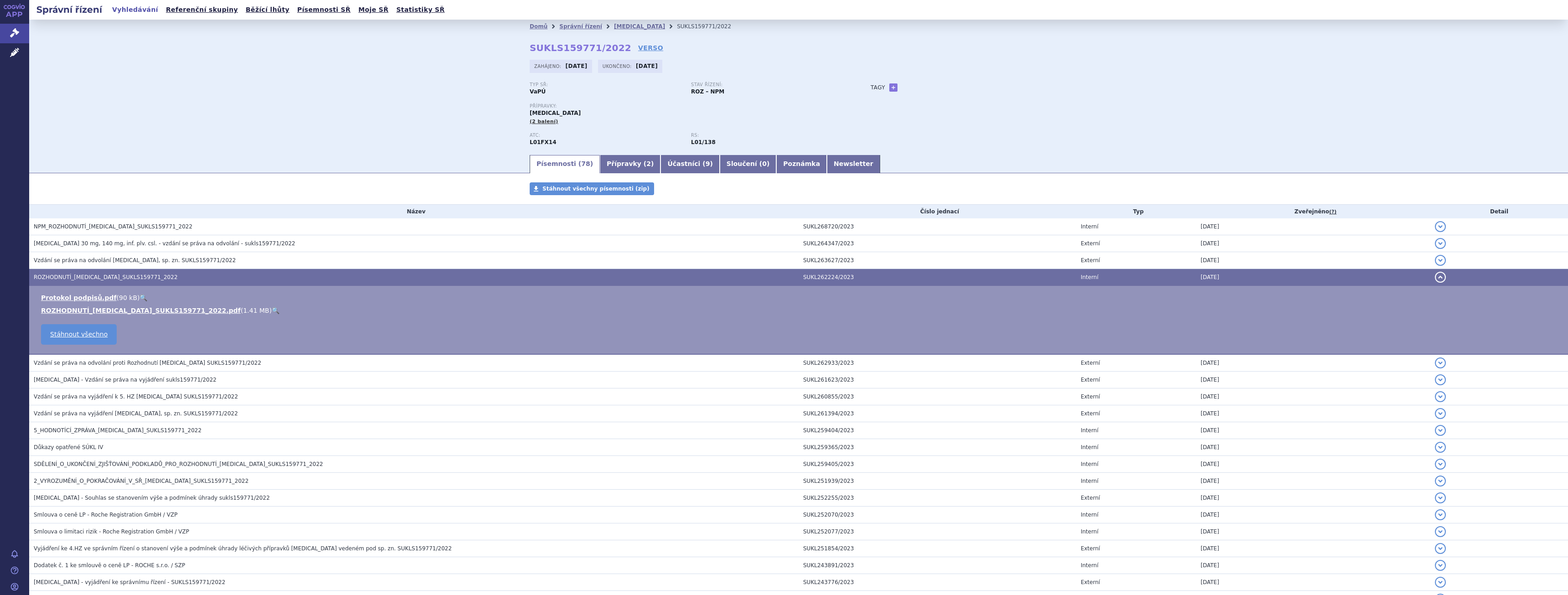
click at [272, 308] on link "🔍" at bounding box center [276, 310] width 8 height 7
click at [884, 86] on div "Tagy + Přidat" at bounding box center [959, 88] width 215 height 11
click at [889, 86] on link "+" at bounding box center [893, 87] width 8 height 8
click at [914, 91] on span at bounding box center [935, 87] width 66 height 12
type input "Pola-R-CHP"
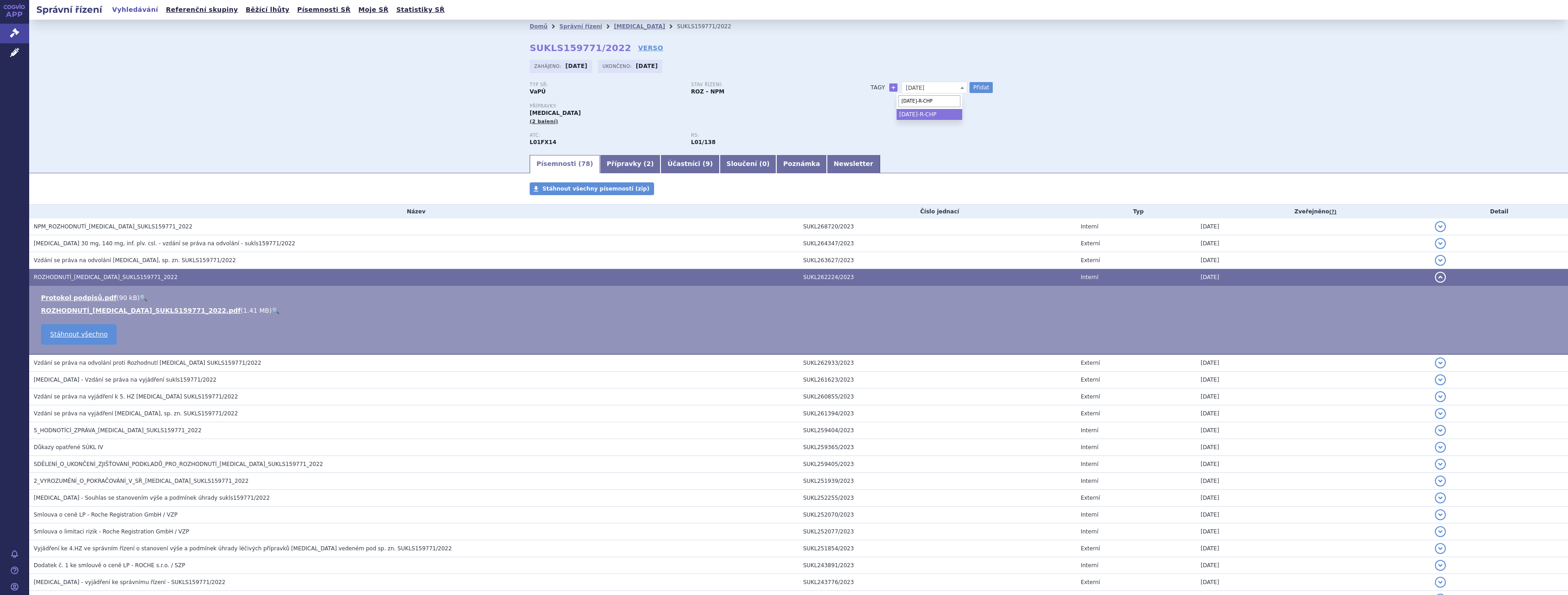
select select "Pola-R-CHP"
click at [982, 90] on button "Přidat" at bounding box center [981, 88] width 23 height 11
select select
click at [614, 25] on link "[MEDICAL_DATA]" at bounding box center [640, 26] width 51 height 6
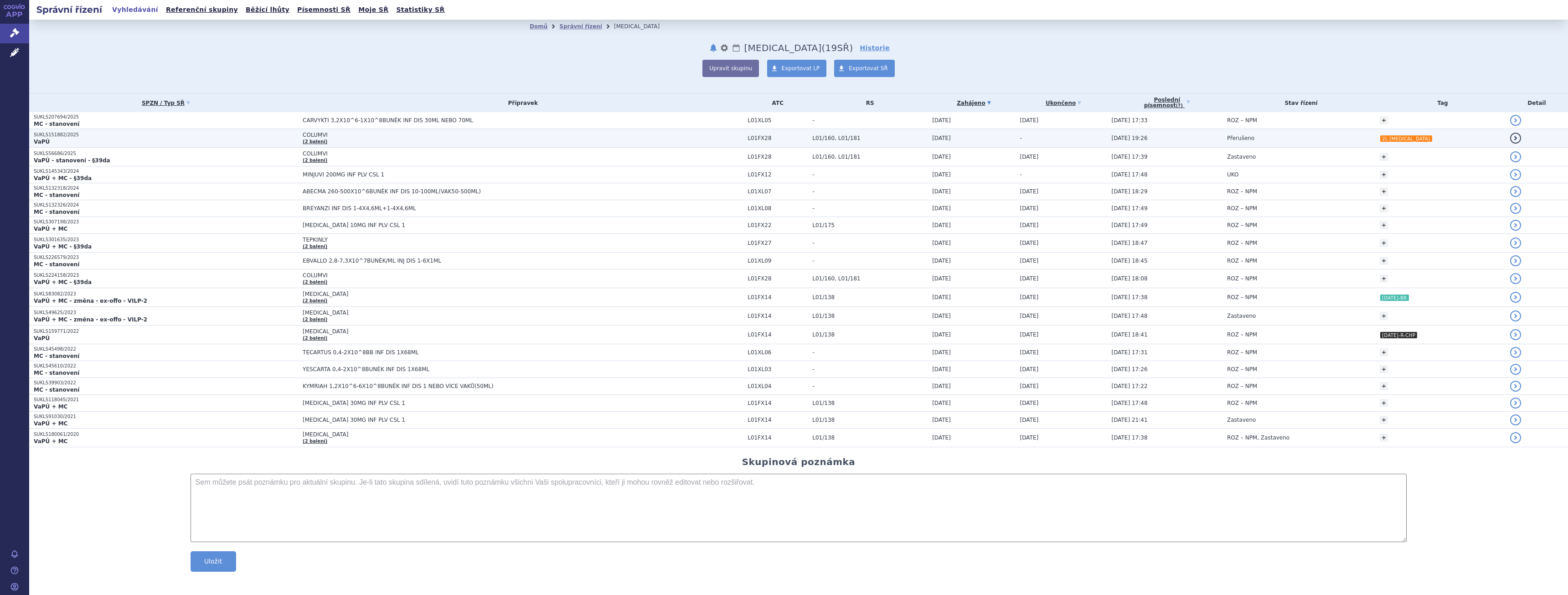
click at [222, 134] on p "SUKLS151882/2025" at bounding box center [166, 135] width 265 height 6
click at [223, 143] on p "VaPÚ" at bounding box center [166, 141] width 265 height 7
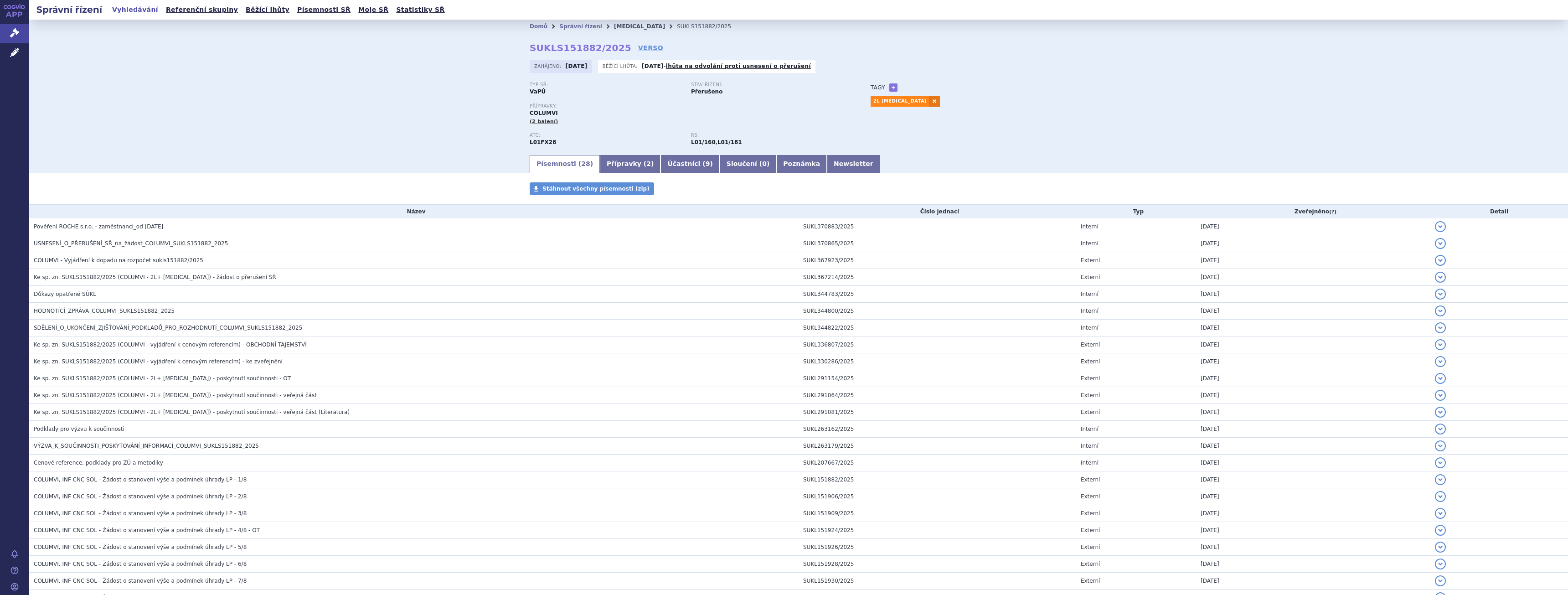
click at [614, 26] on link "[MEDICAL_DATA]" at bounding box center [640, 26] width 51 height 6
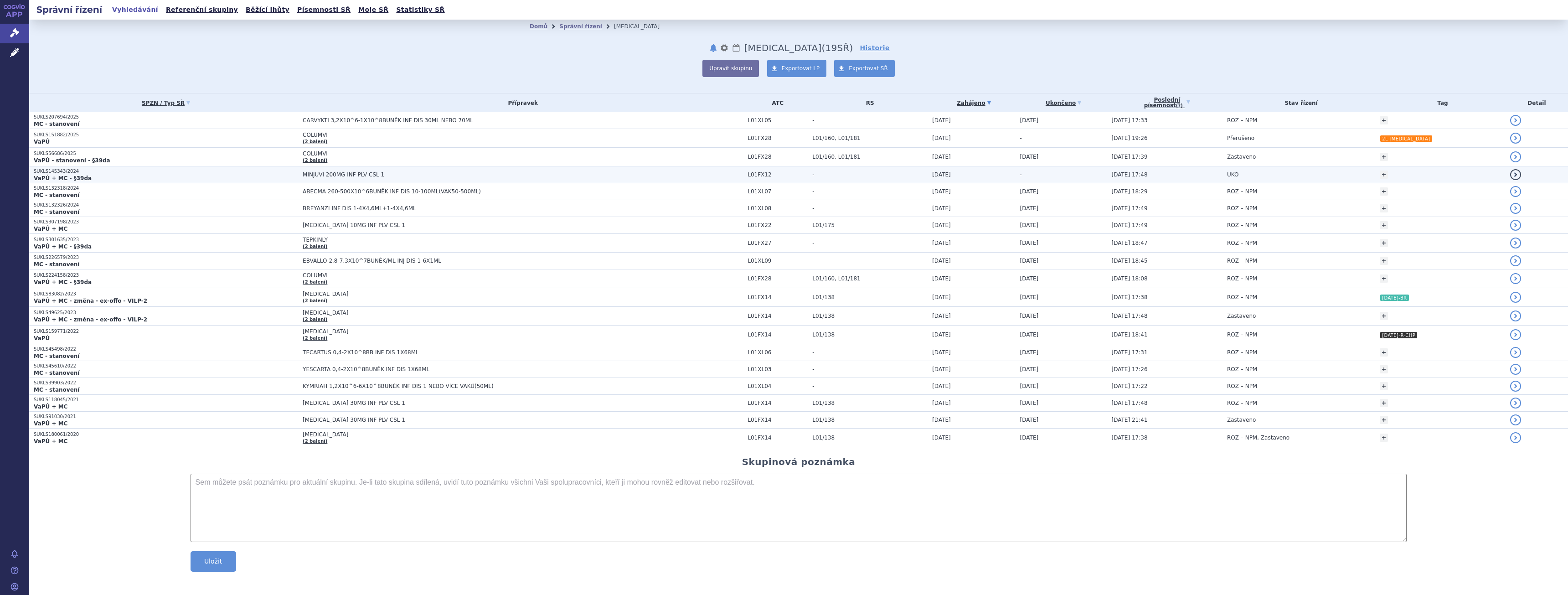
click at [205, 174] on p "SUKLS145343/2024" at bounding box center [166, 171] width 265 height 6
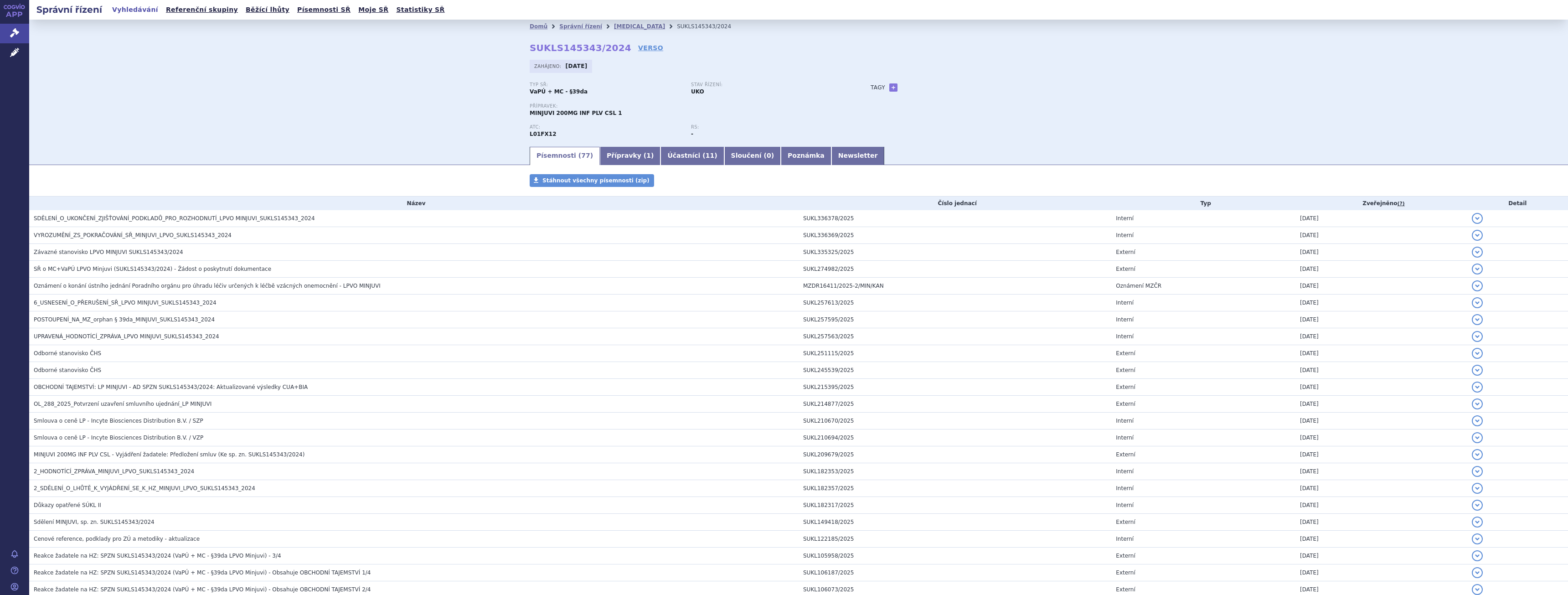
scroll to position [968, 0]
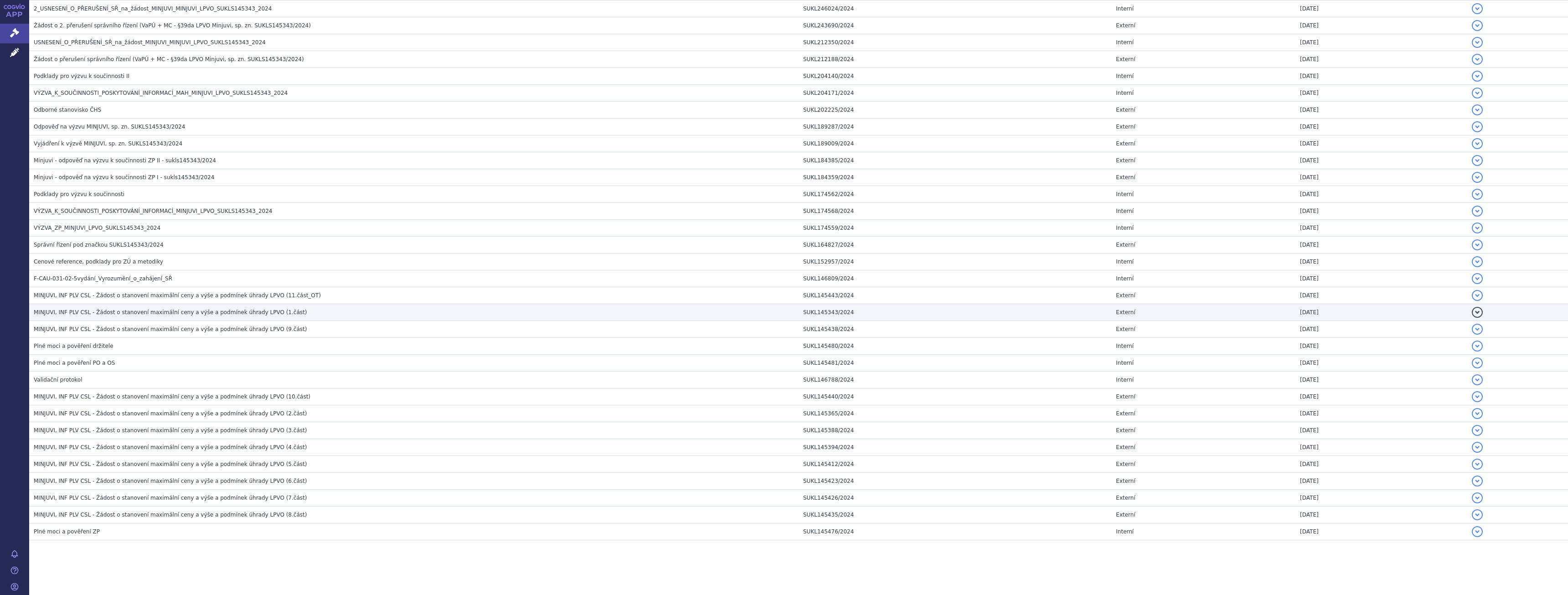
click at [265, 307] on td "MINJUVI, INF PLV CSL - Žádost o stanovení maximální ceny a výše a podmínek úhra…" at bounding box center [414, 312] width 770 height 17
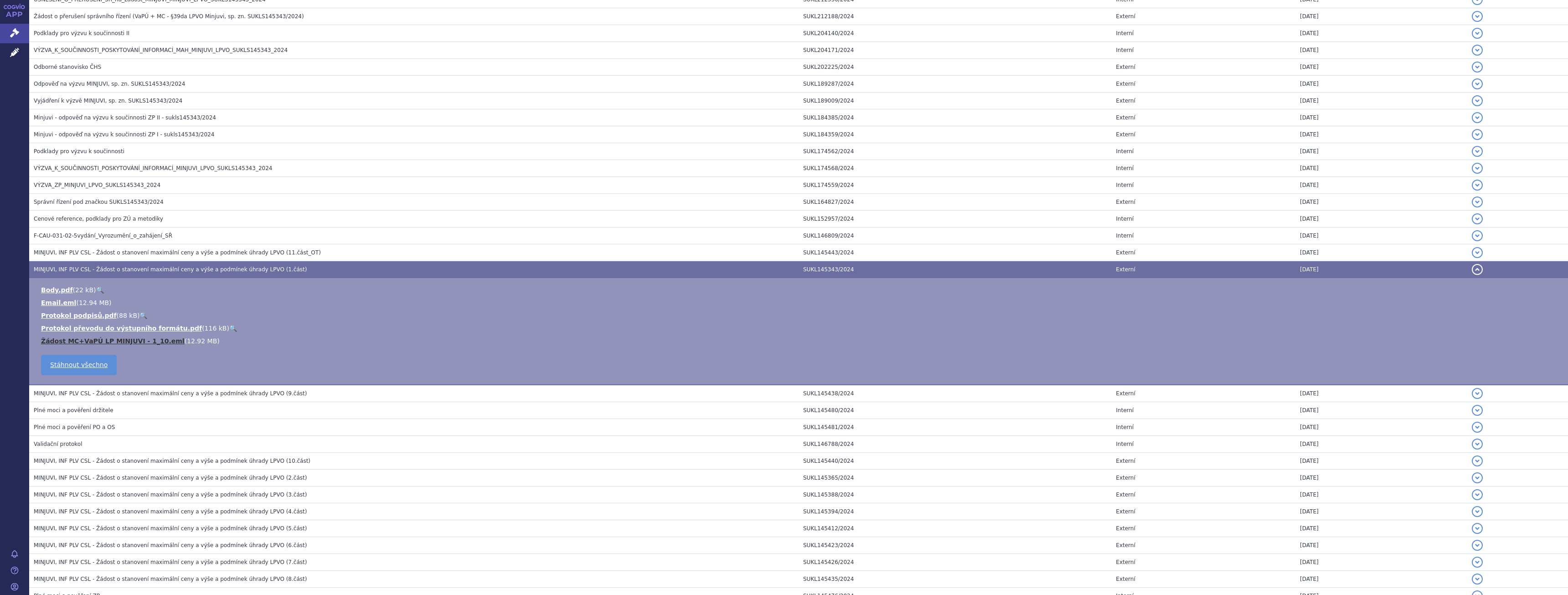
scroll to position [1075, 0]
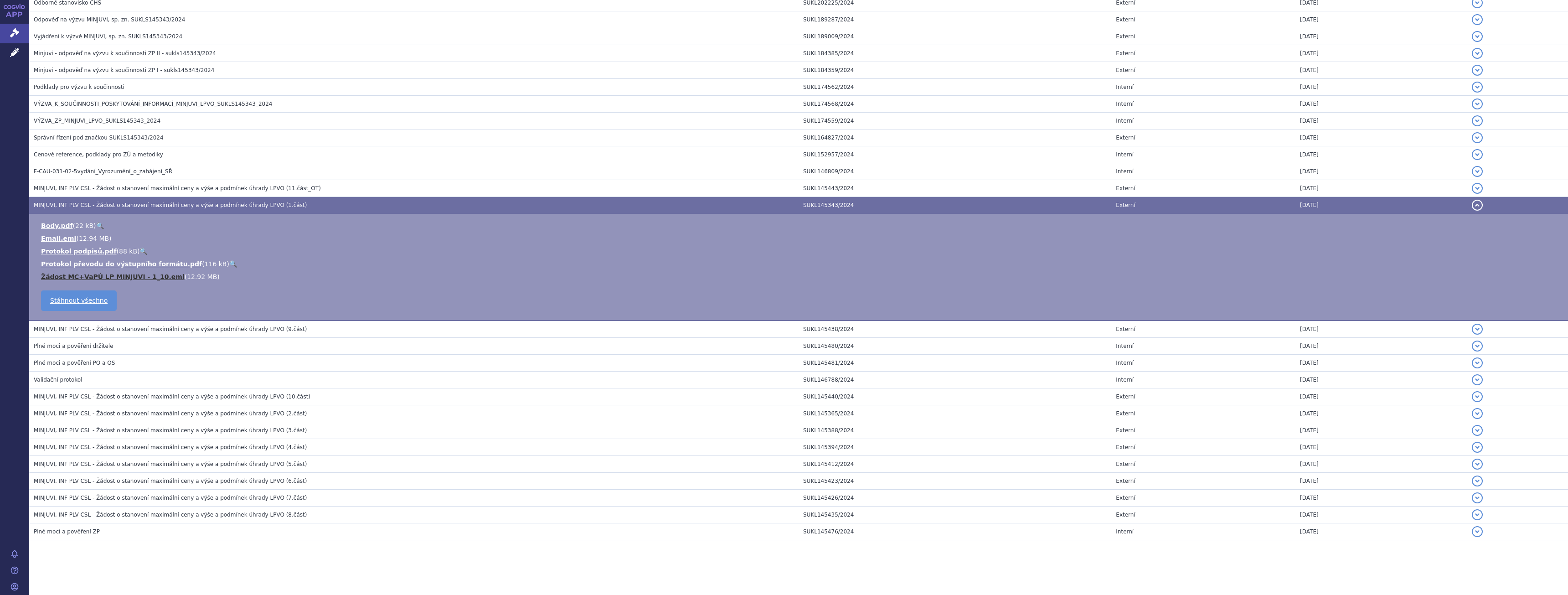
click at [133, 277] on link "Žádost MC+VaPÚ LP MINJUVI - 1_10.eml" at bounding box center [113, 276] width 143 height 7
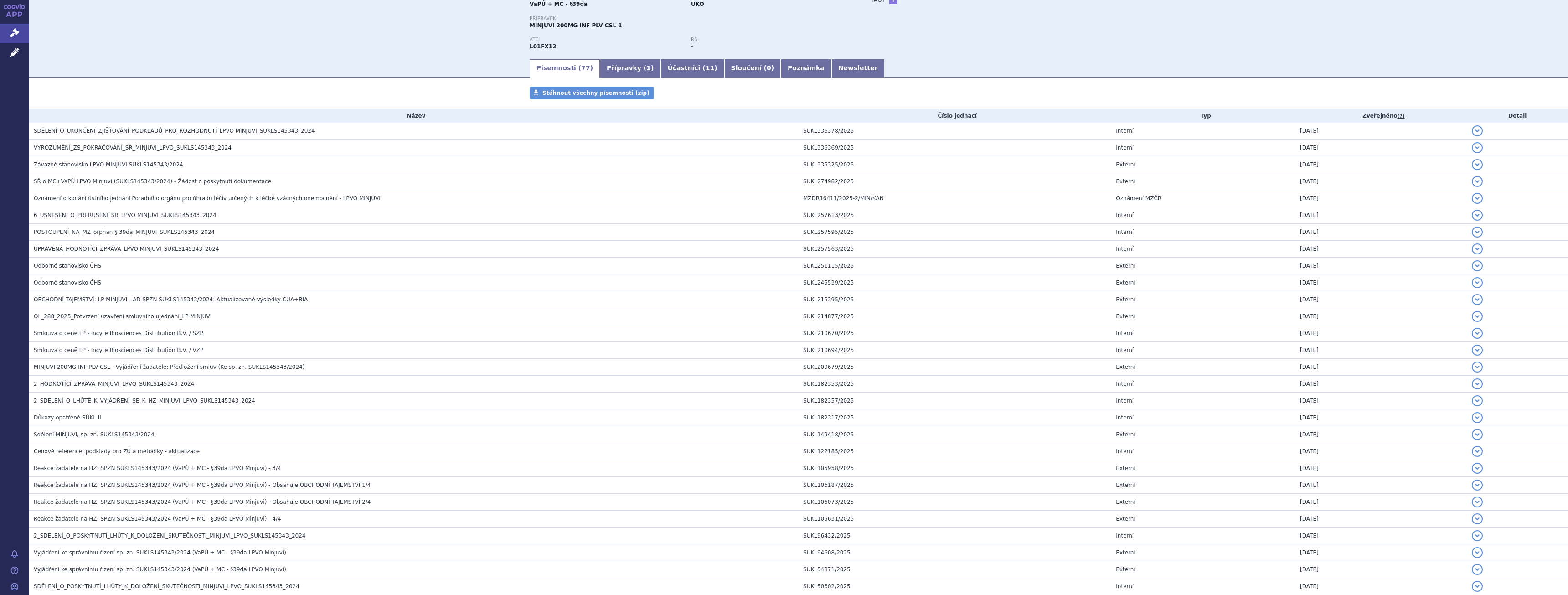
scroll to position [0, 0]
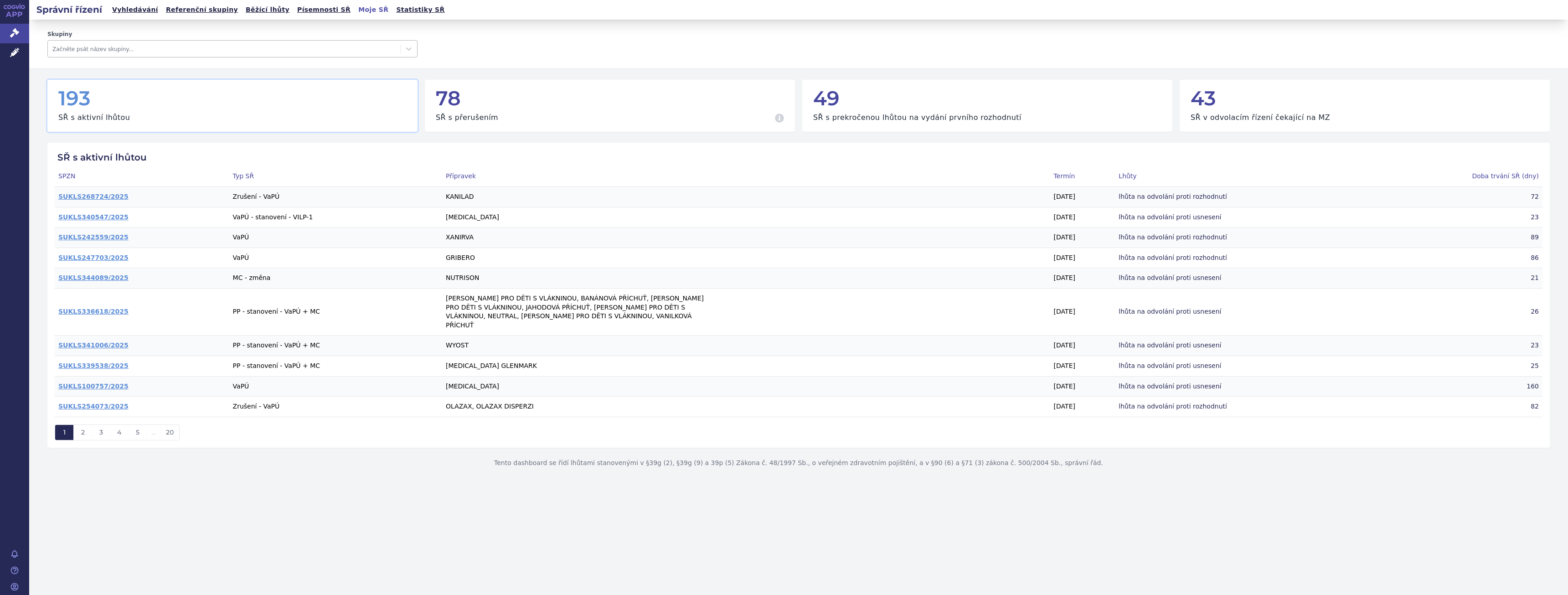
click at [134, 47] on div at bounding box center [224, 49] width 343 height 11
click at [56, 14] on h2 "Správní řízení" at bounding box center [69, 10] width 80 height 13
click at [134, 11] on link "Vyhledávání" at bounding box center [135, 10] width 52 height 13
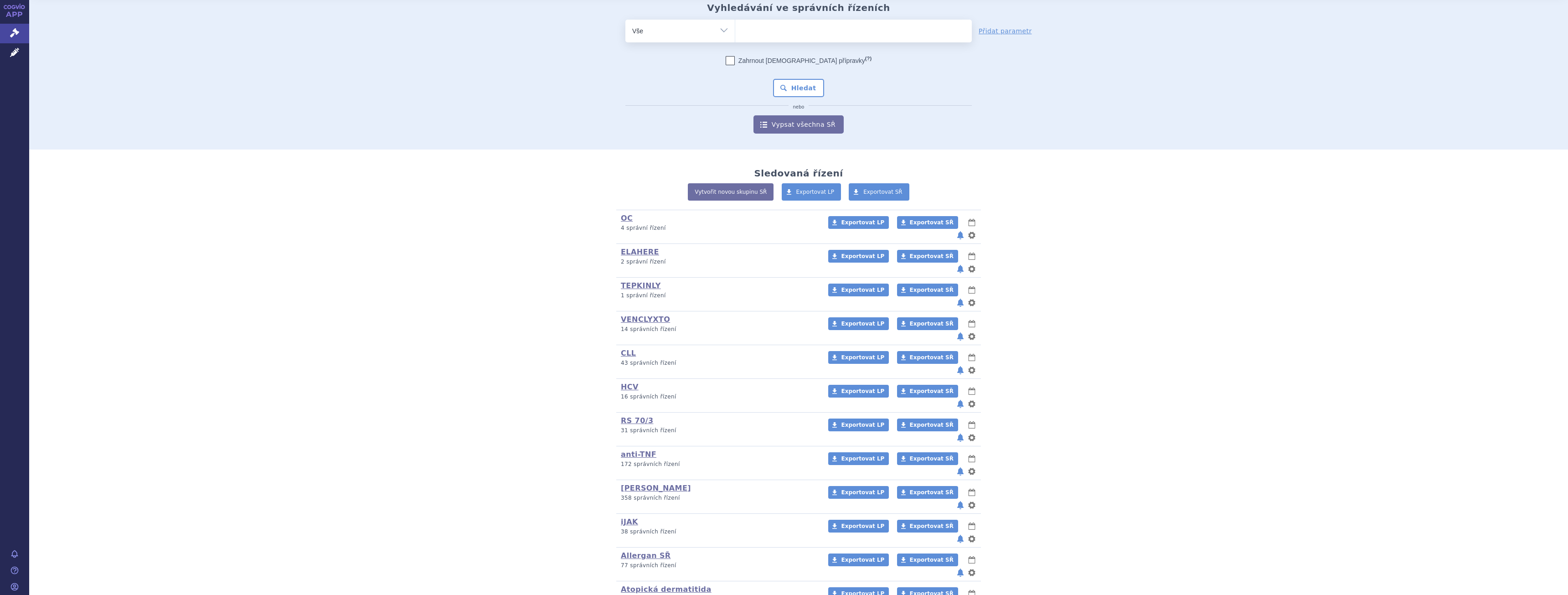
scroll to position [91, 0]
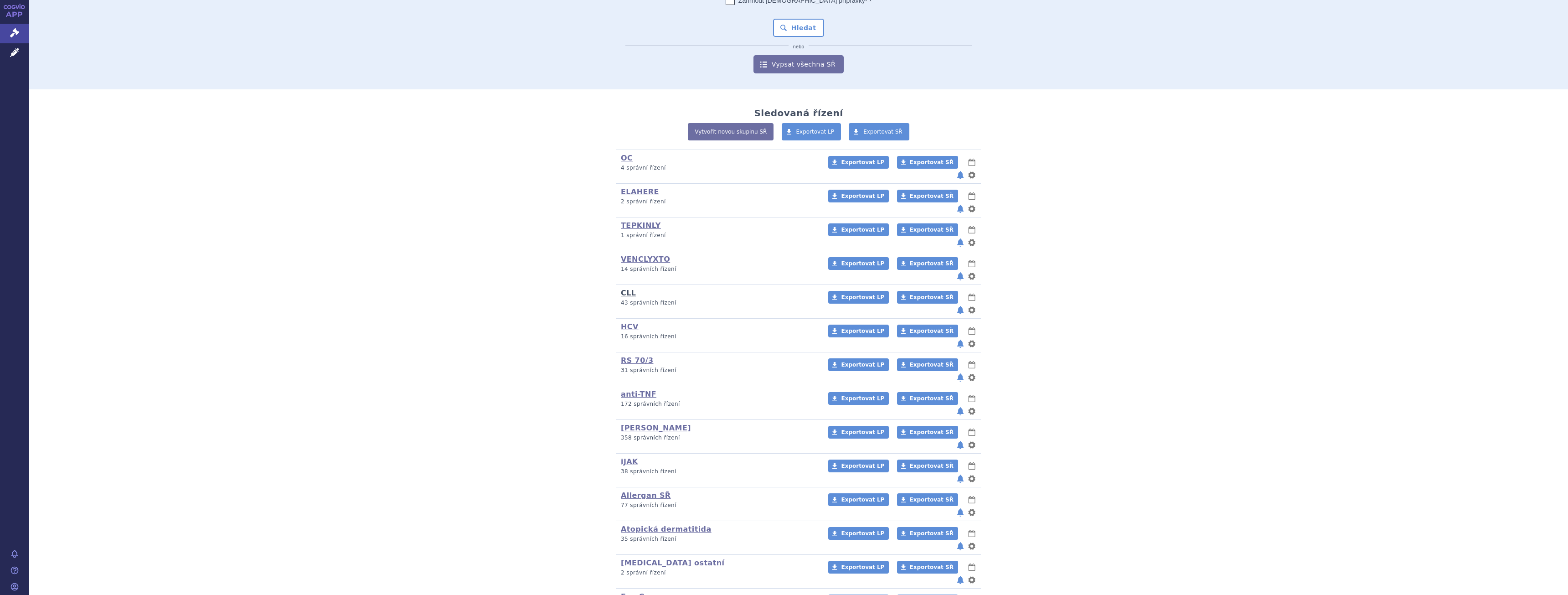
click at [624, 288] on link "CLL" at bounding box center [628, 292] width 15 height 9
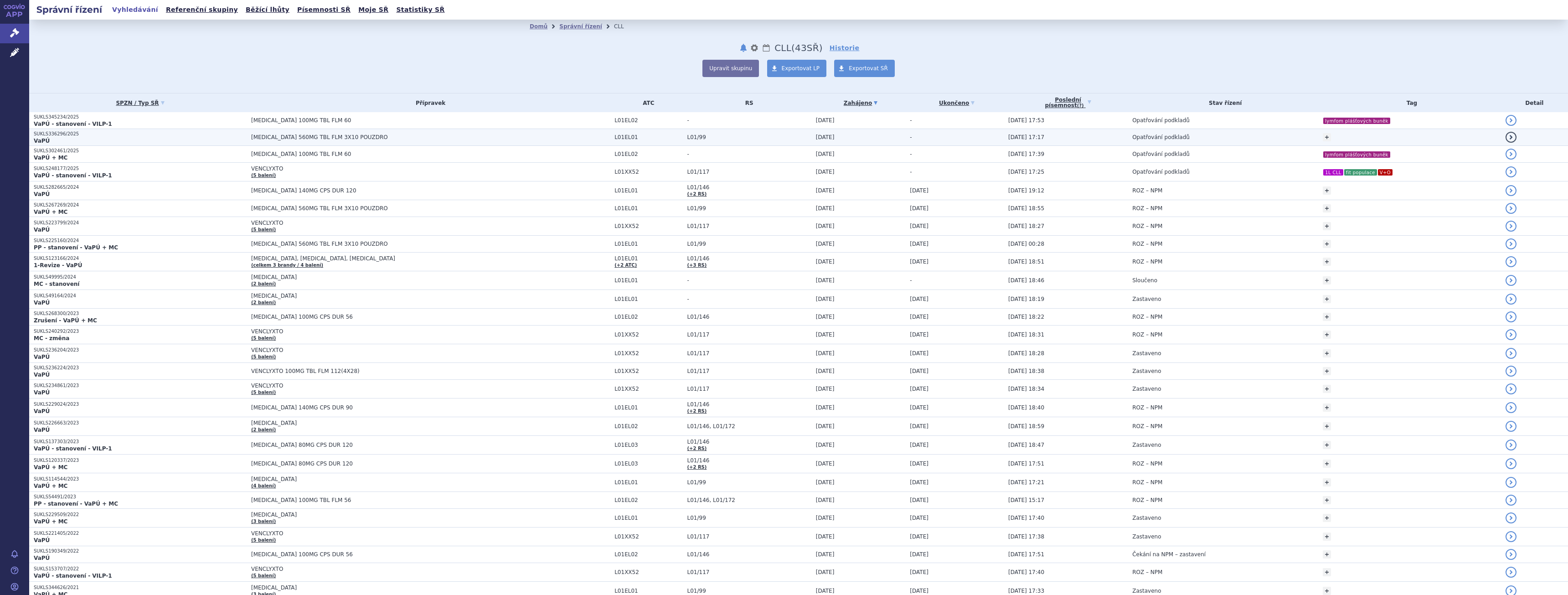
click at [257, 139] on span "IMBRUVICA 560MG TBL FLM 3X10 POUZDRO" at bounding box center [365, 137] width 228 height 6
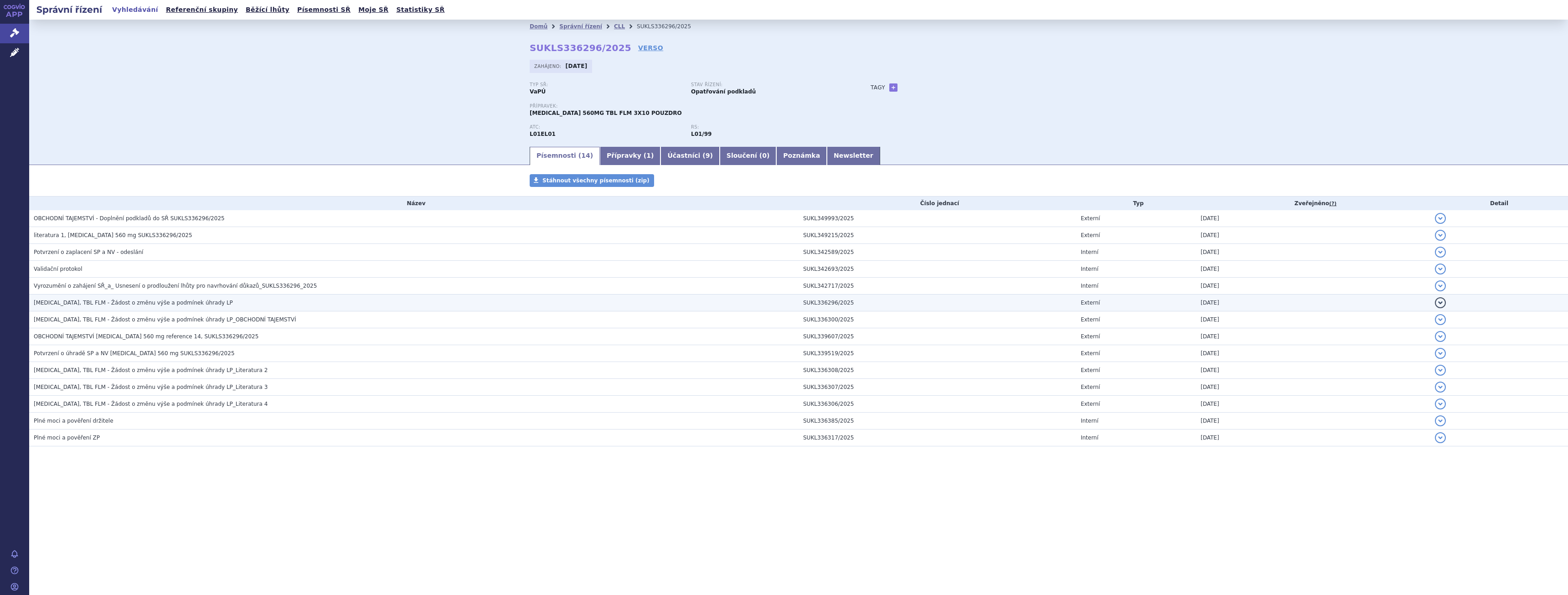
click at [159, 305] on span "IMBRUVICA, TBL FLM - Žádost o změnu výše a podmínek úhrady LP" at bounding box center [133, 303] width 199 height 6
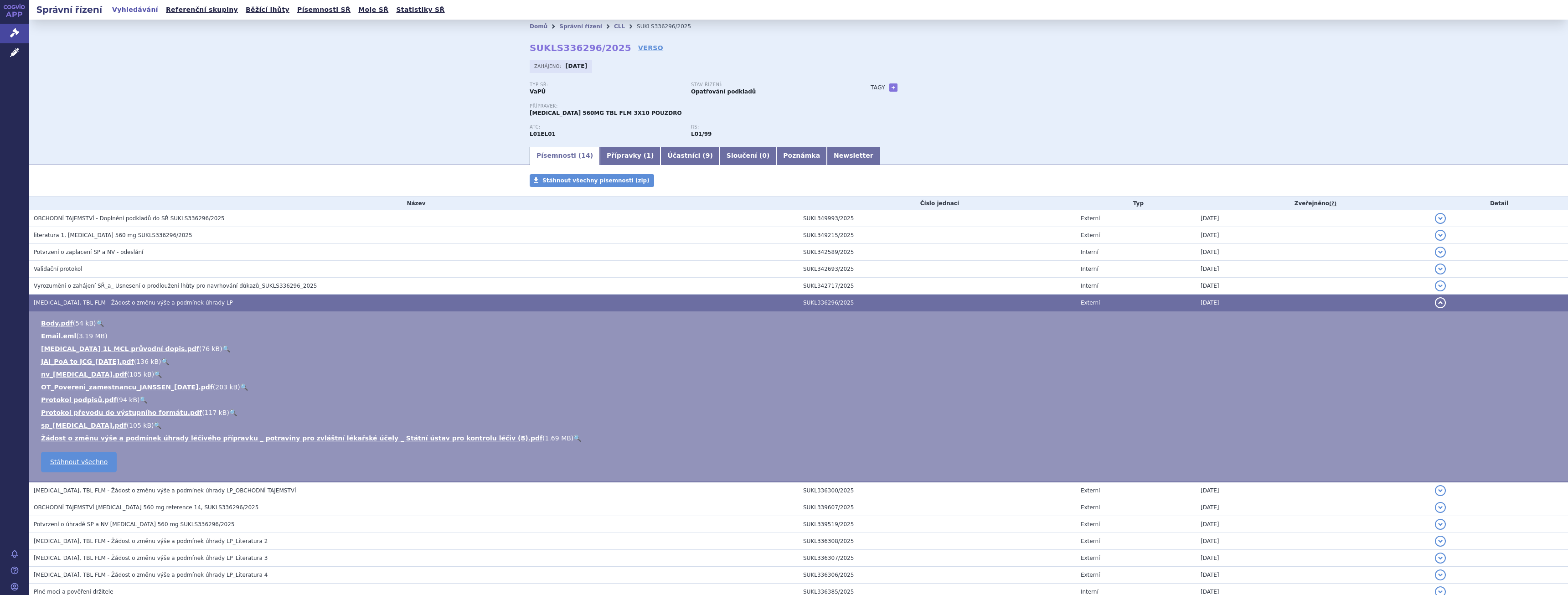
click at [574, 436] on link "🔍" at bounding box center [578, 437] width 8 height 7
click at [223, 348] on link "🔍" at bounding box center [227, 348] width 8 height 7
click at [889, 86] on link "+" at bounding box center [893, 87] width 8 height 8
click at [924, 91] on span at bounding box center [935, 87] width 66 height 12
select select "lymfom plášťových buněk"
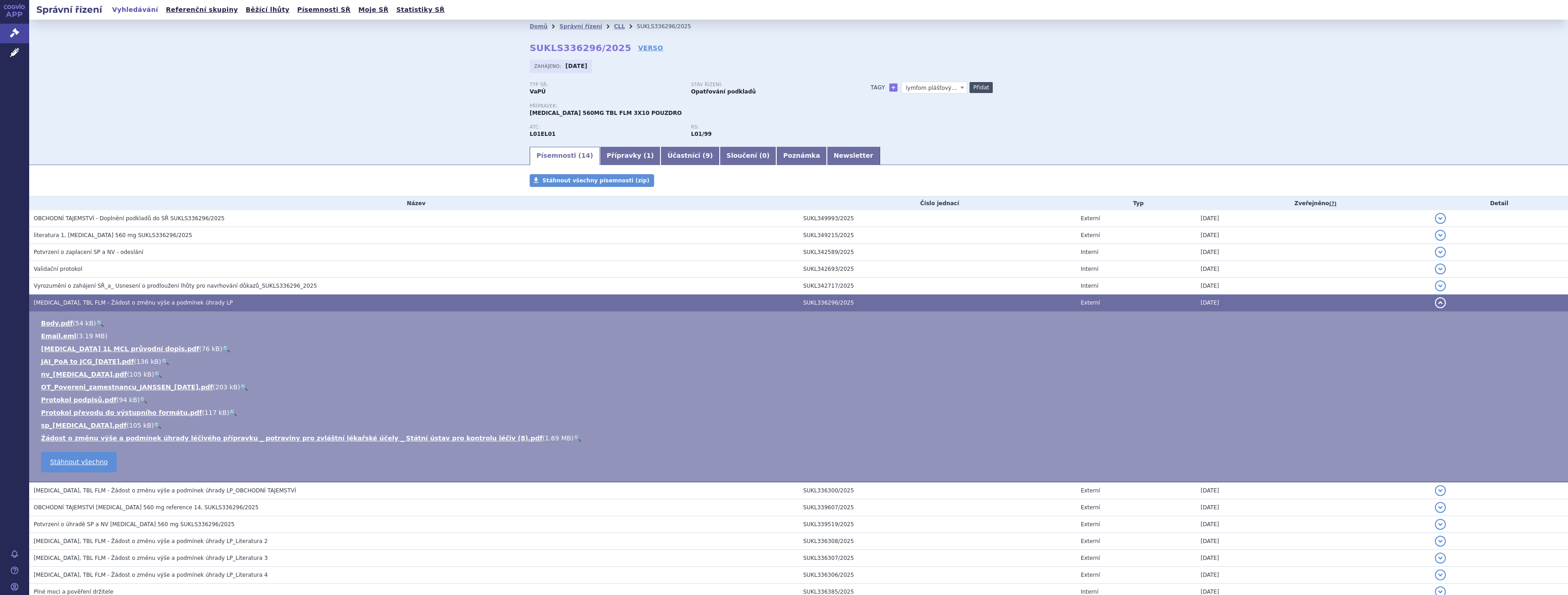
click at [984, 85] on button "Přidat" at bounding box center [981, 88] width 23 height 11
select select
click at [614, 29] on link "CLL" at bounding box center [620, 26] width 11 height 6
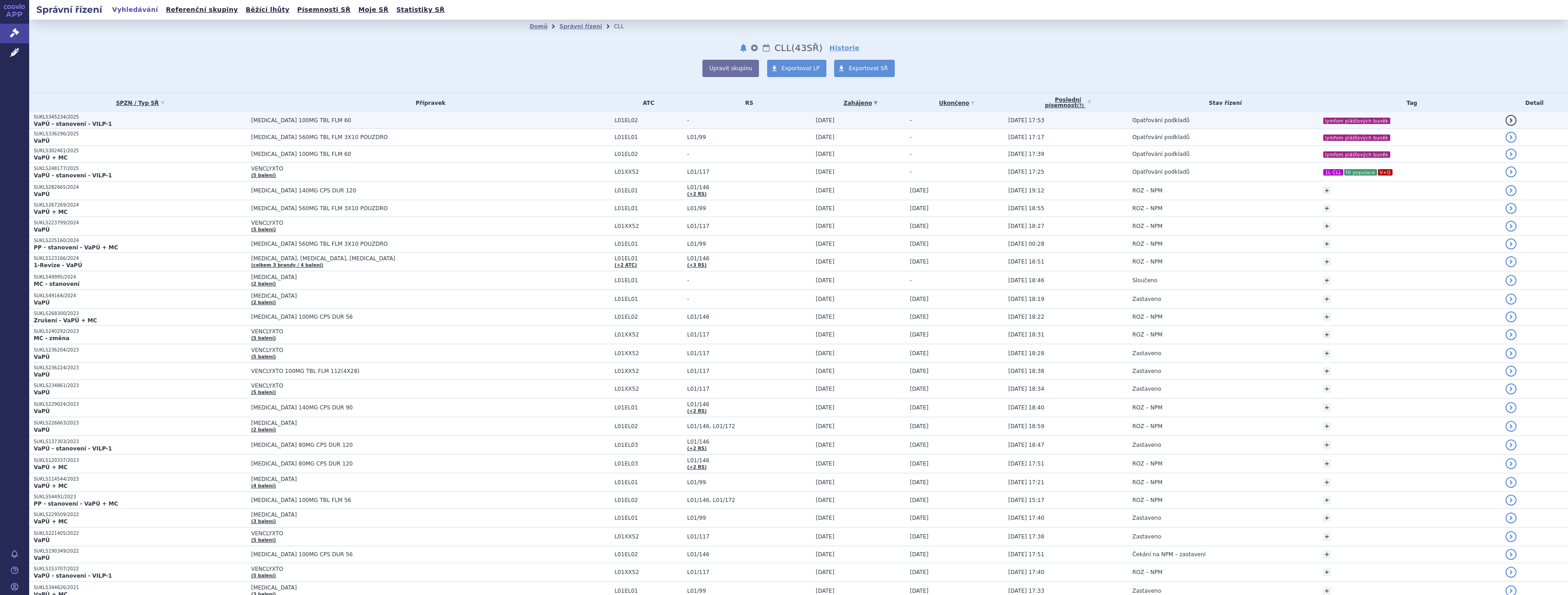
click at [293, 119] on span "CALQUENCE 100MG TBL FLM 60" at bounding box center [365, 120] width 228 height 6
